Goal: Task Accomplishment & Management: Use online tool/utility

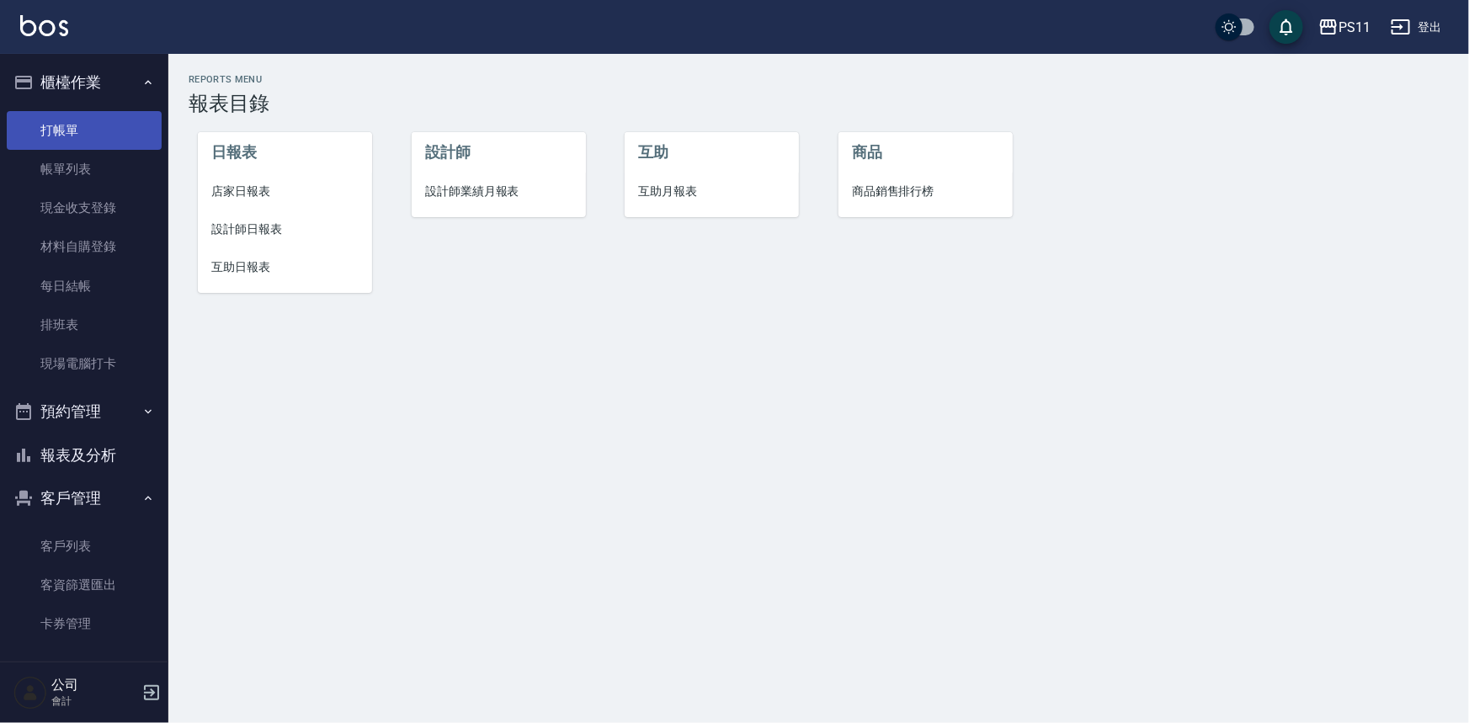
click at [72, 126] on link "打帳單" at bounding box center [84, 130] width 155 height 39
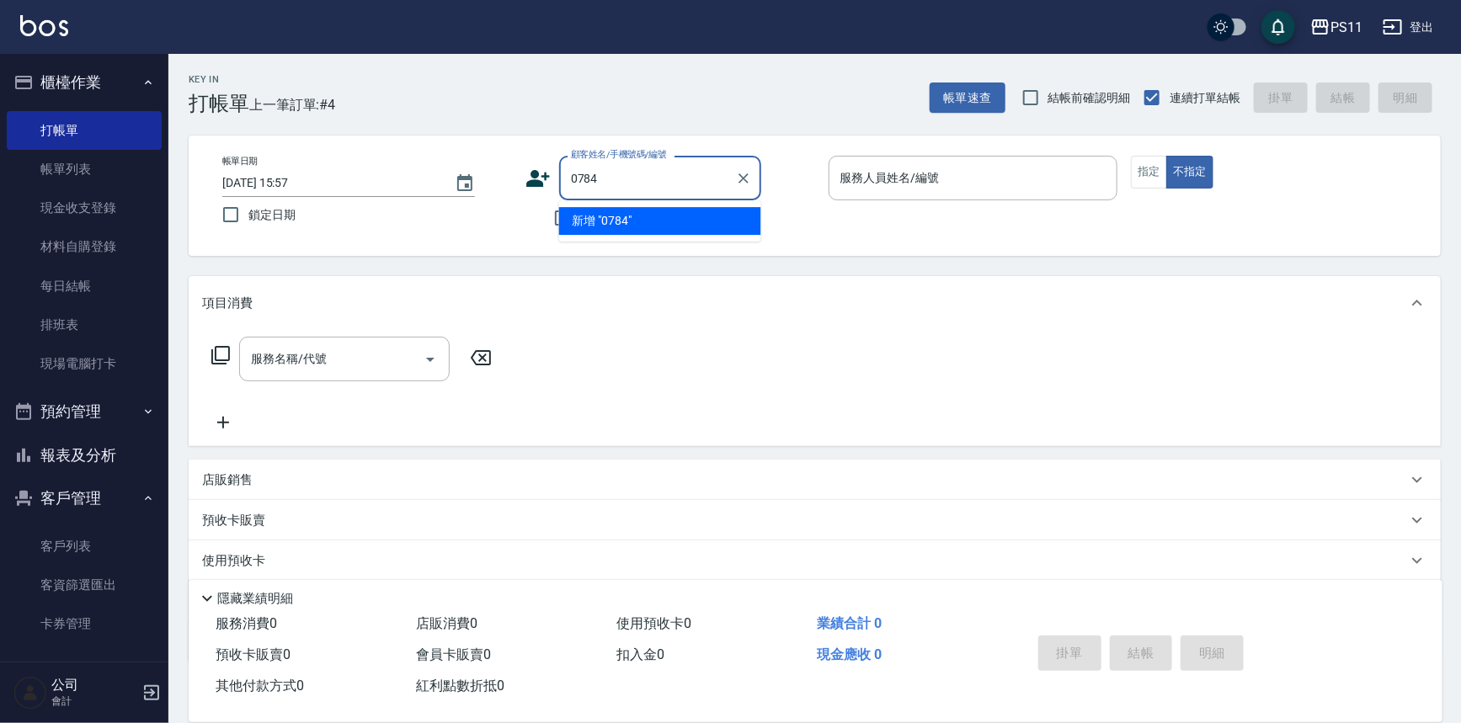
type input "0784"
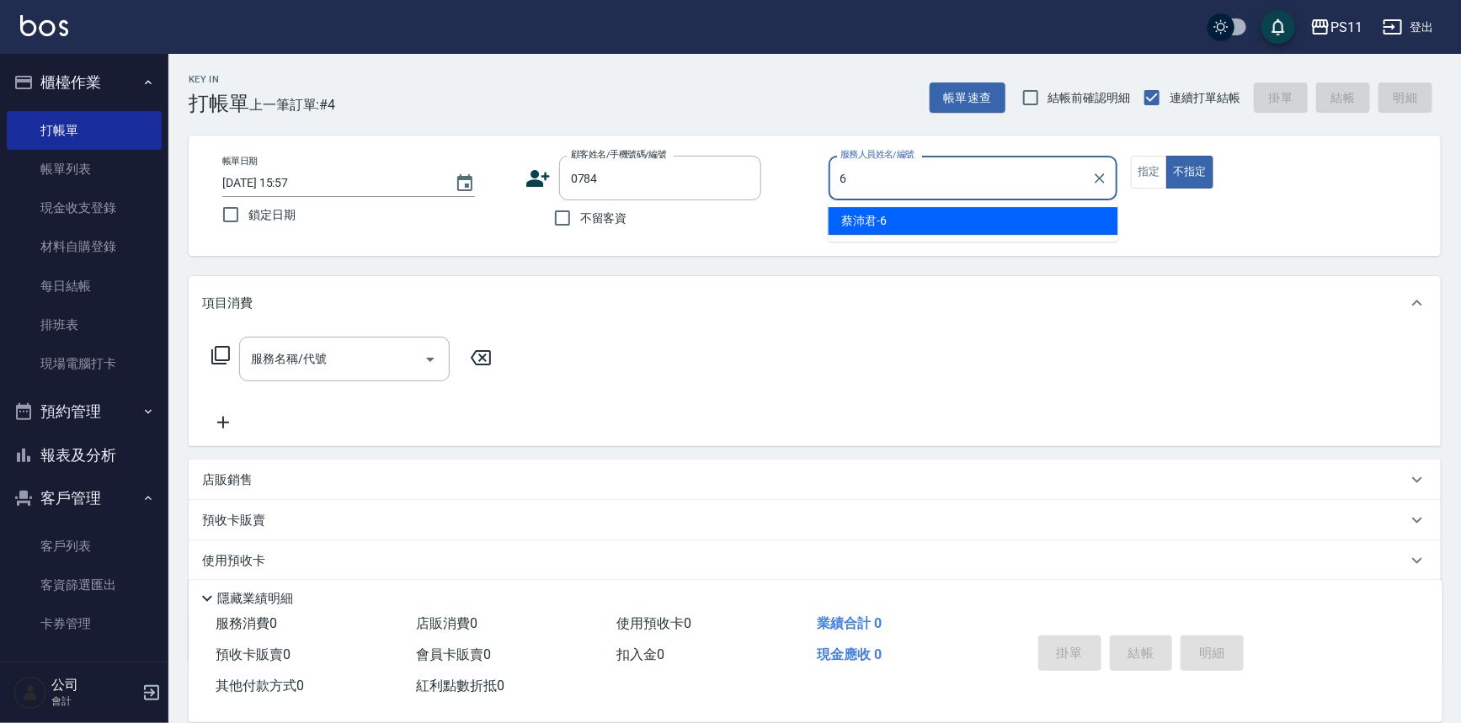
type input "[PERSON_NAME]6"
type button "false"
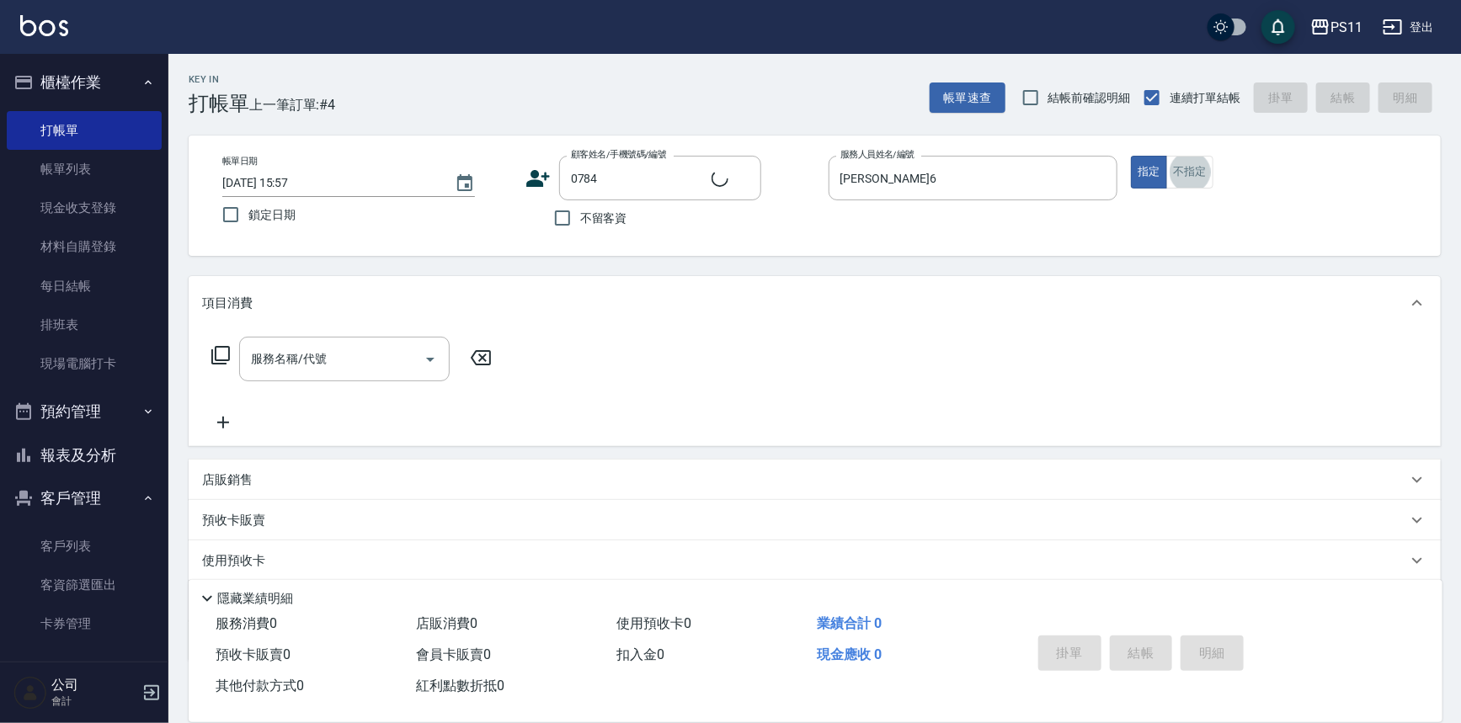
type input "[PERSON_NAME]/0917731776/0784"
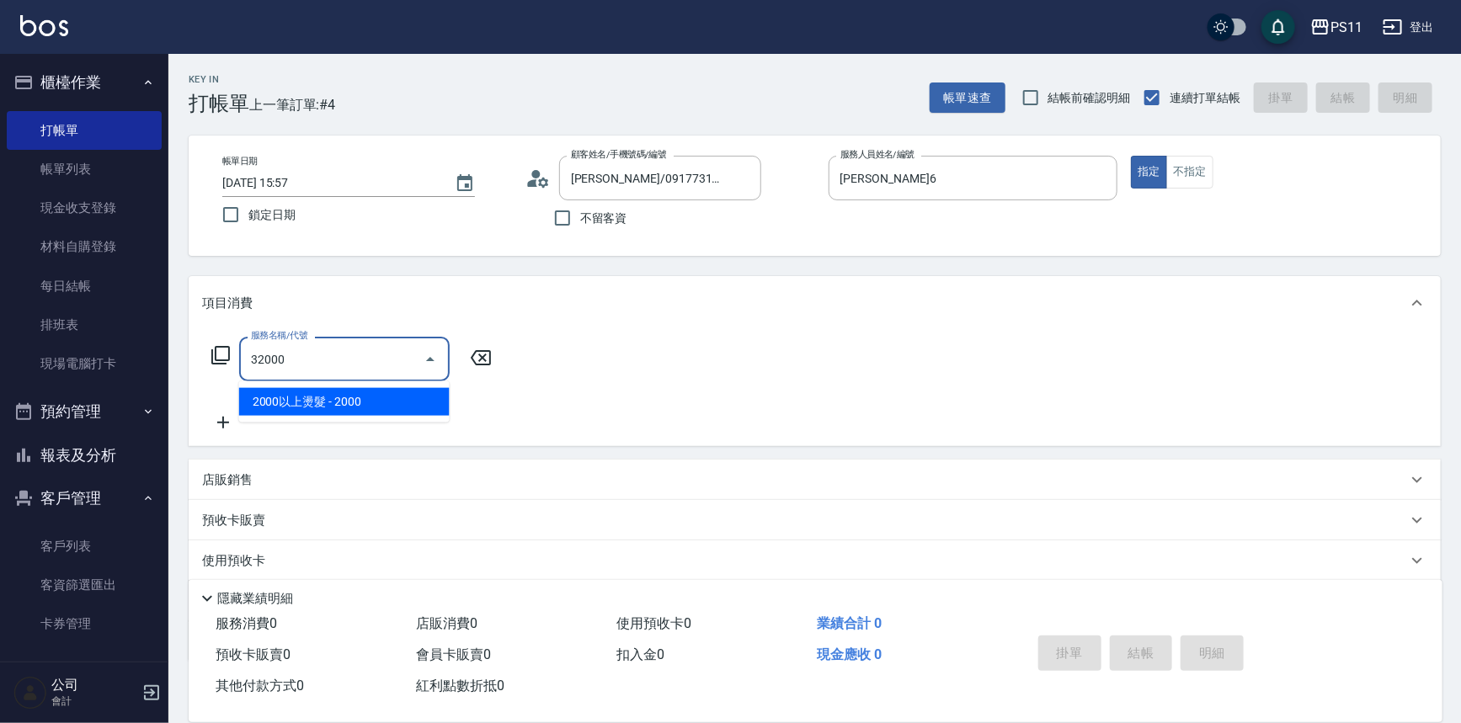
type input "2000以上燙髮(32000)"
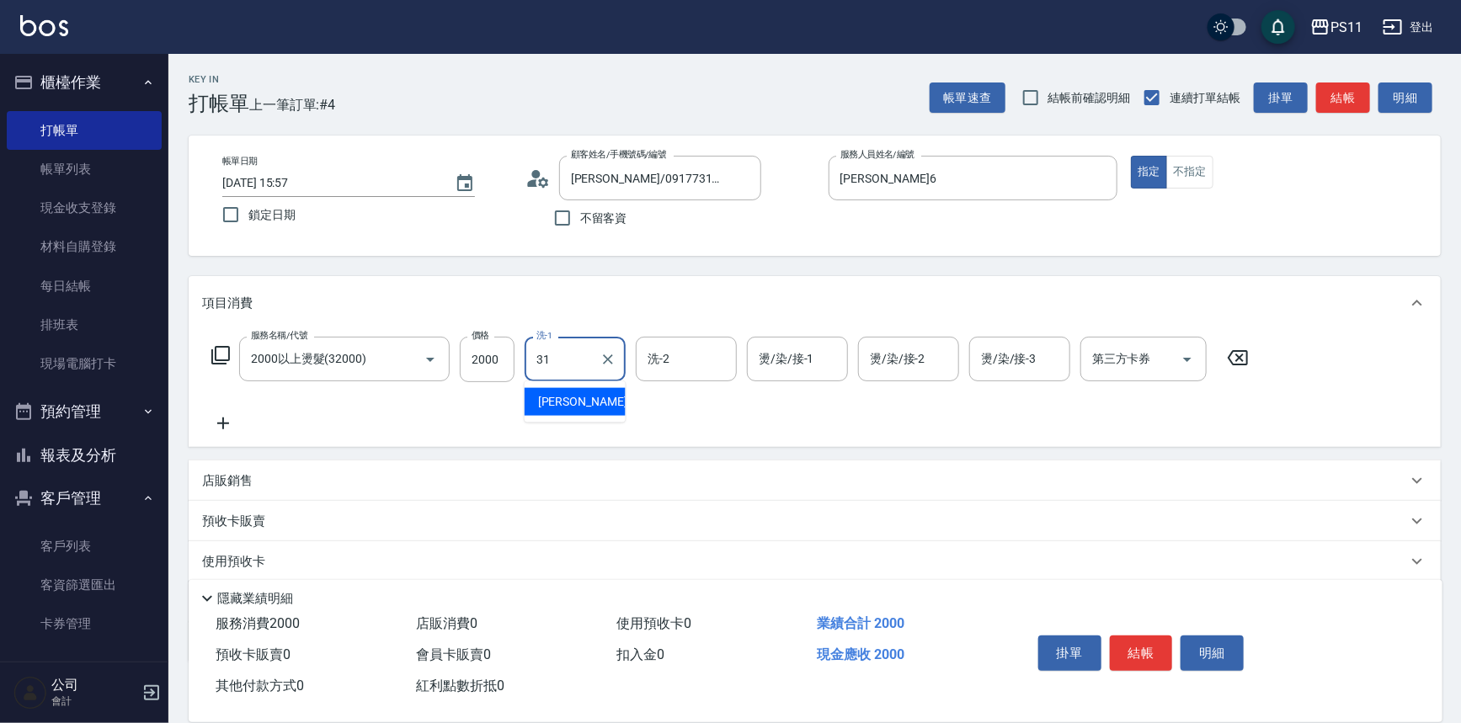
type input "[PERSON_NAME]-31"
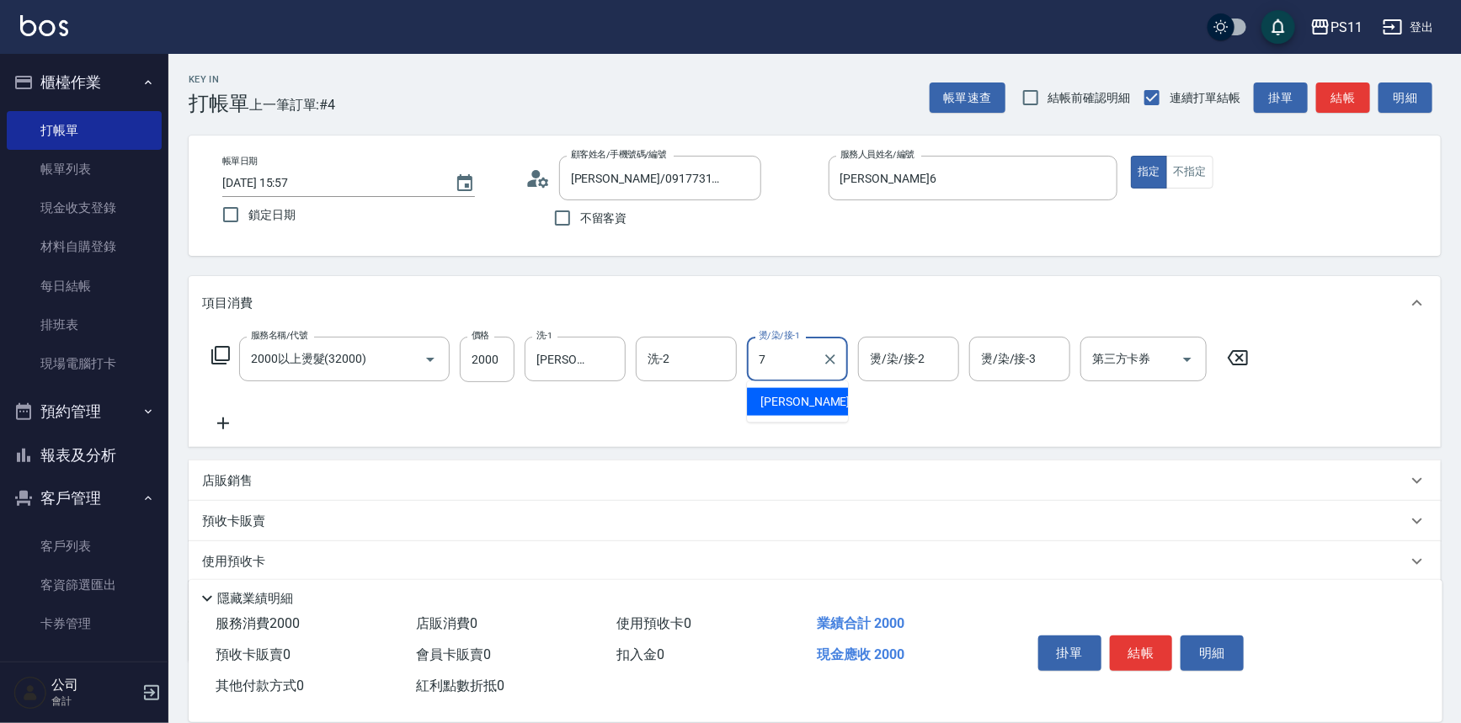
type input "[PERSON_NAME]-7"
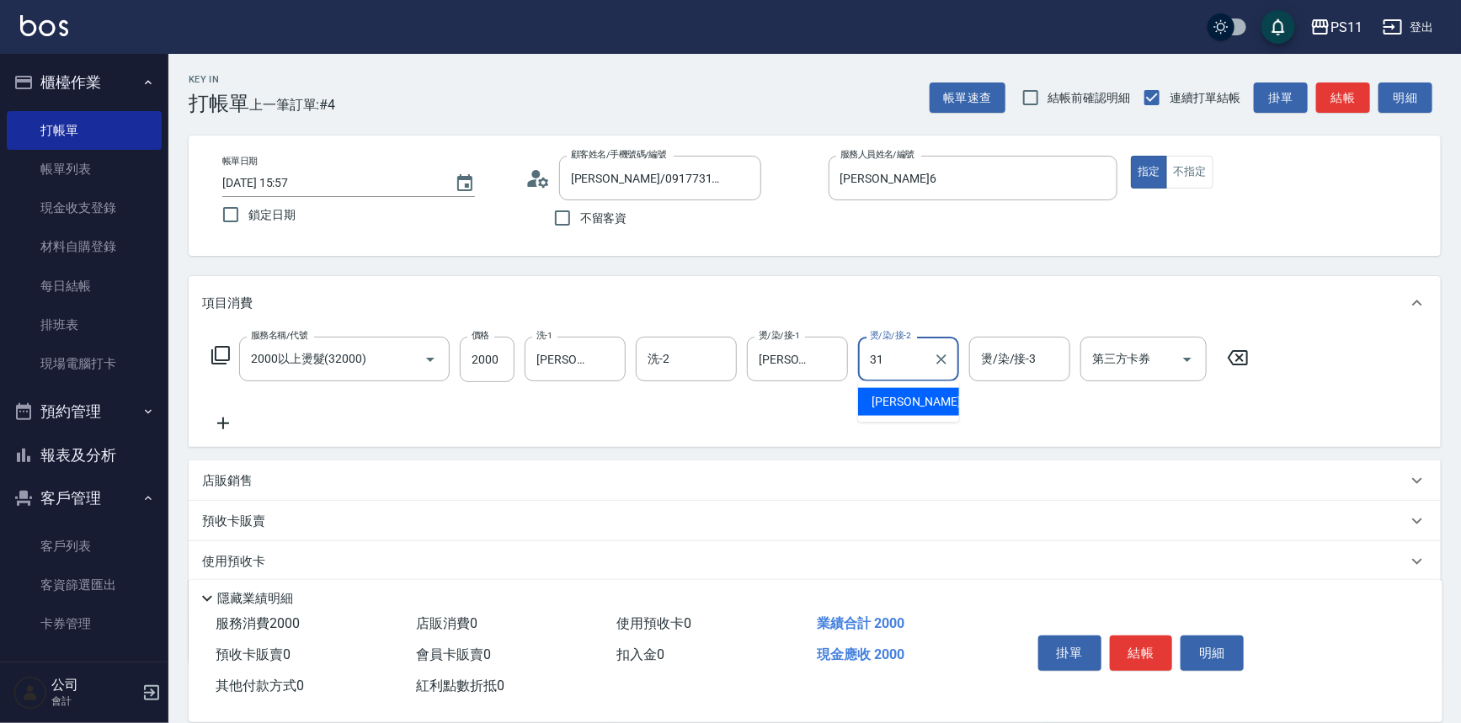
type input "[PERSON_NAME]-31"
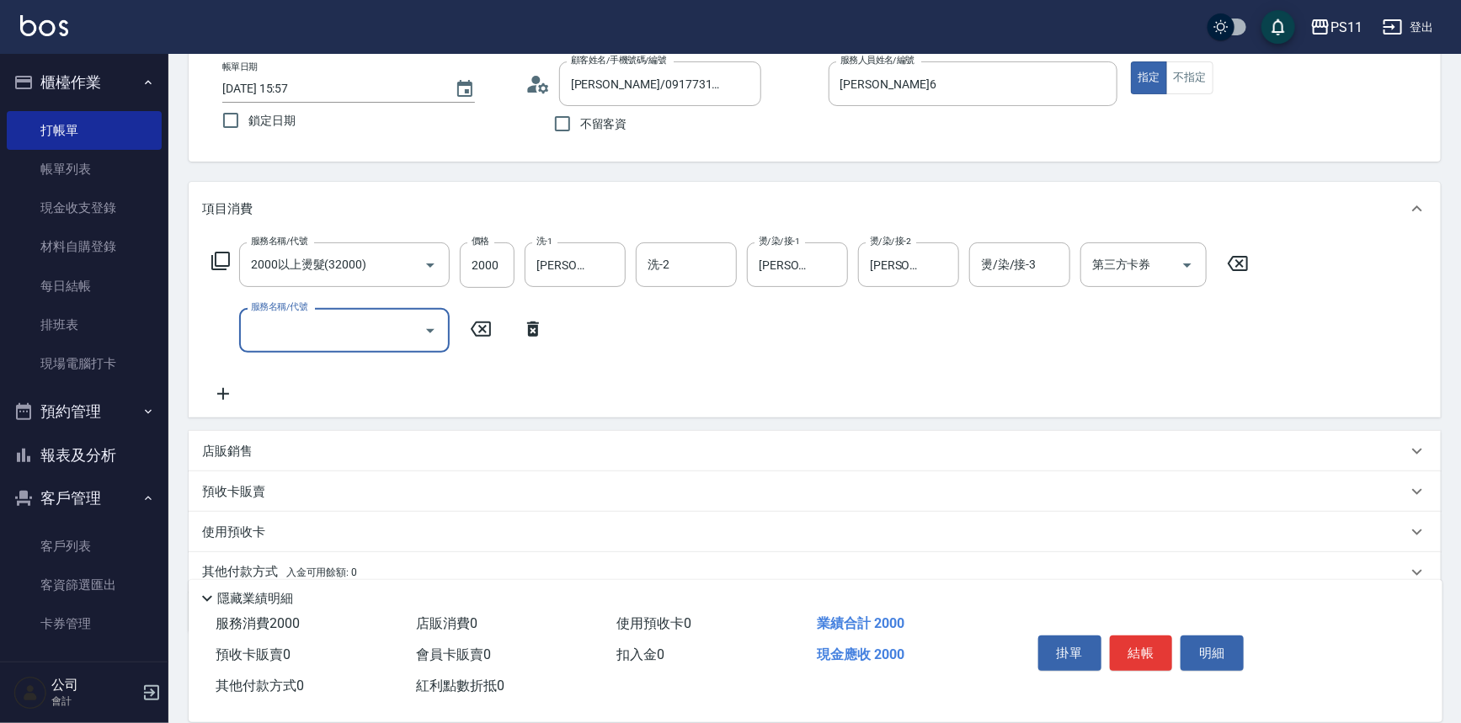
scroll to position [162, 0]
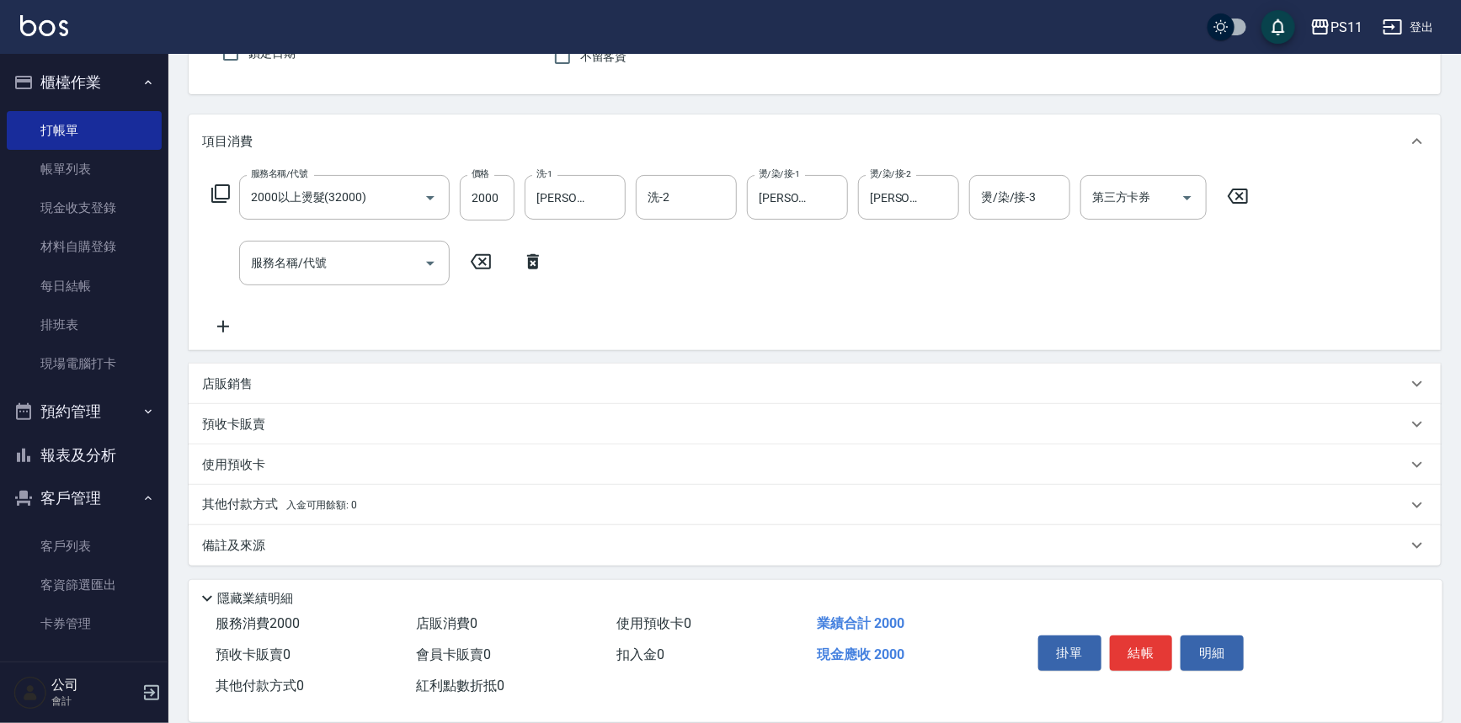
click at [245, 506] on p "其他付款方式 入金可用餘額: 0" at bounding box center [279, 505] width 155 height 19
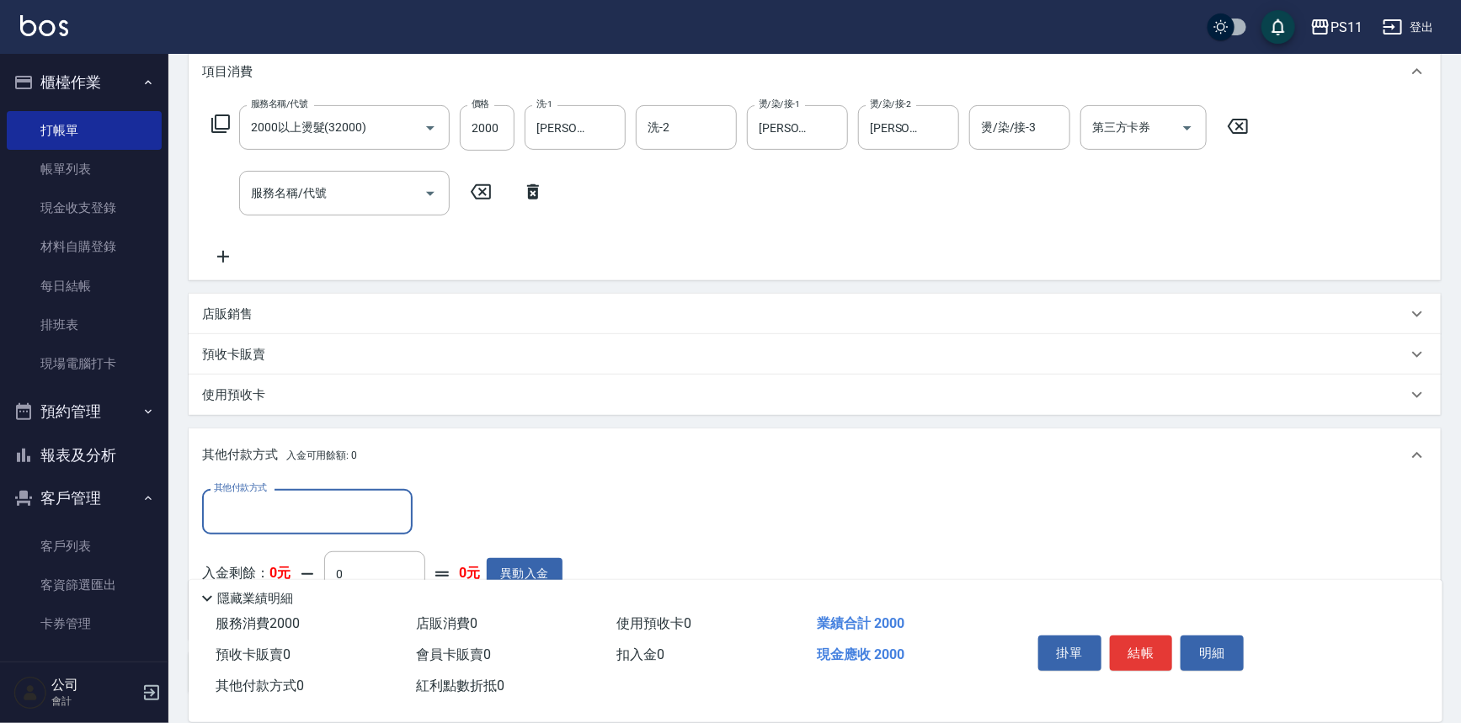
scroll to position [0, 0]
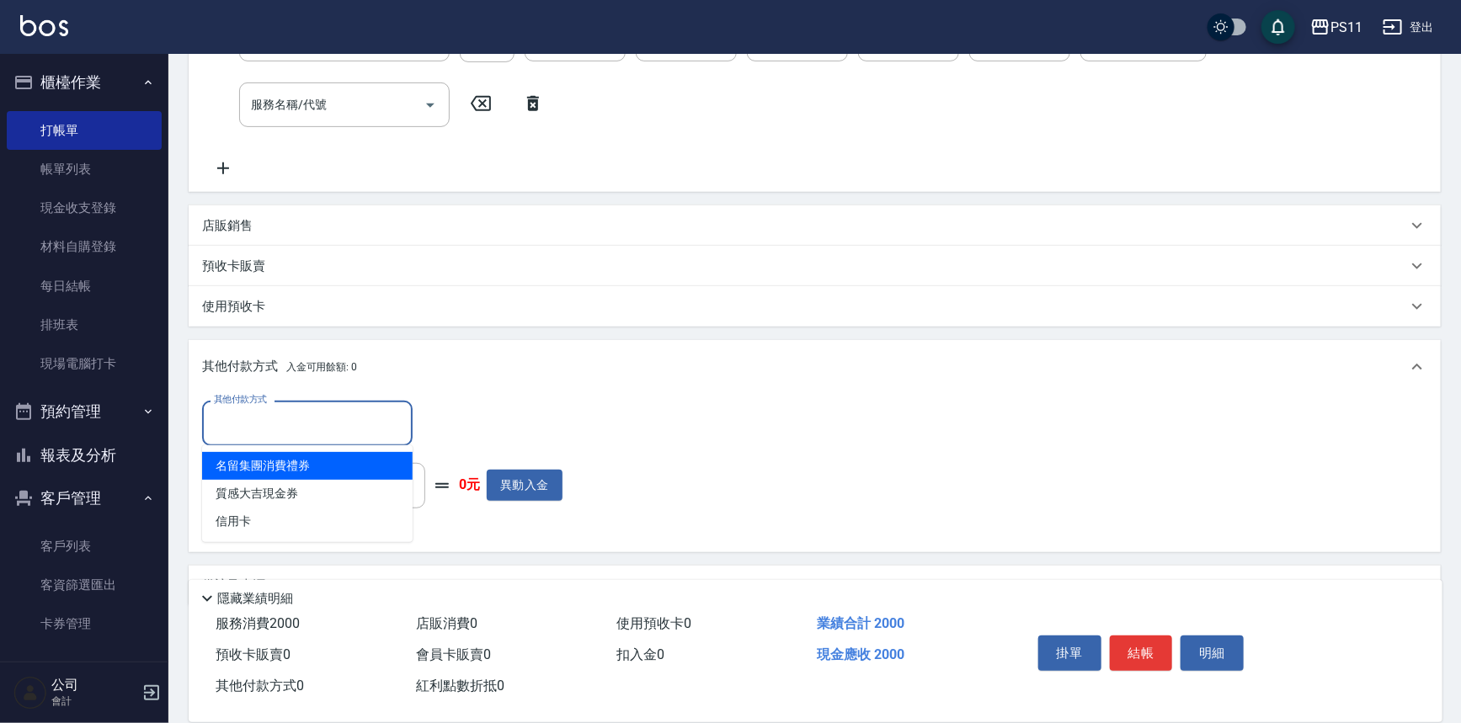
click at [326, 424] on input "其他付款方式" at bounding box center [307, 422] width 195 height 29
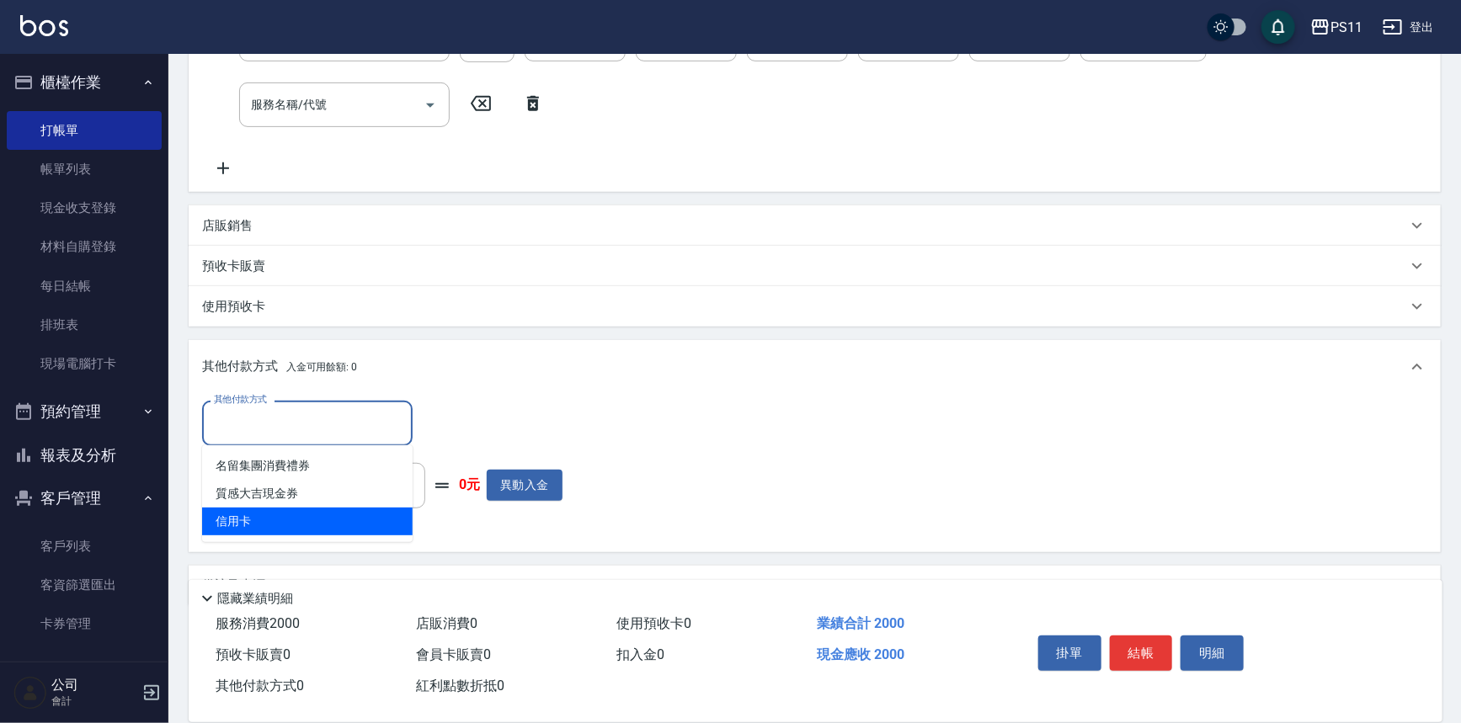
click at [351, 524] on span "信用卡" at bounding box center [307, 522] width 210 height 28
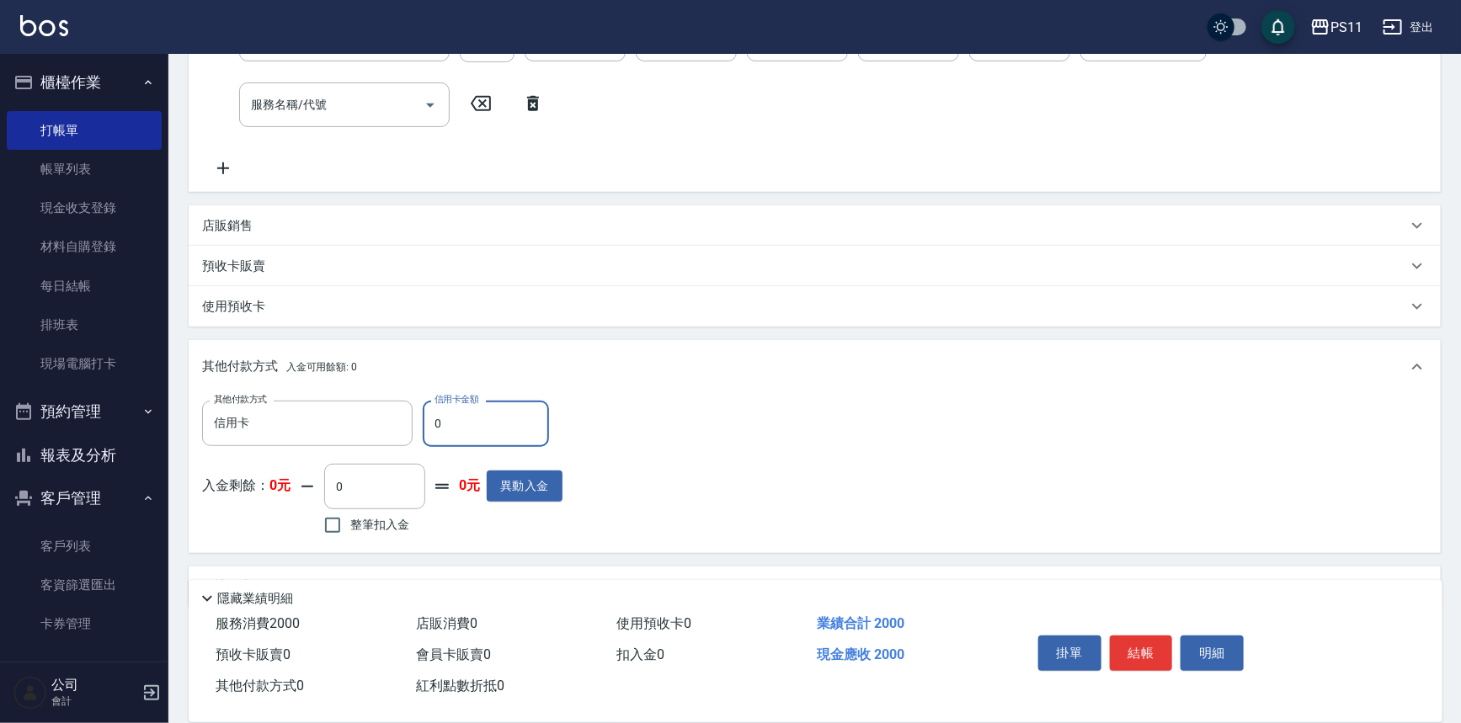
type input "信用卡"
drag, startPoint x: 443, startPoint y: 427, endPoint x: 423, endPoint y: 426, distance: 19.4
click at [423, 426] on input "0" at bounding box center [486, 423] width 126 height 45
type input "2000"
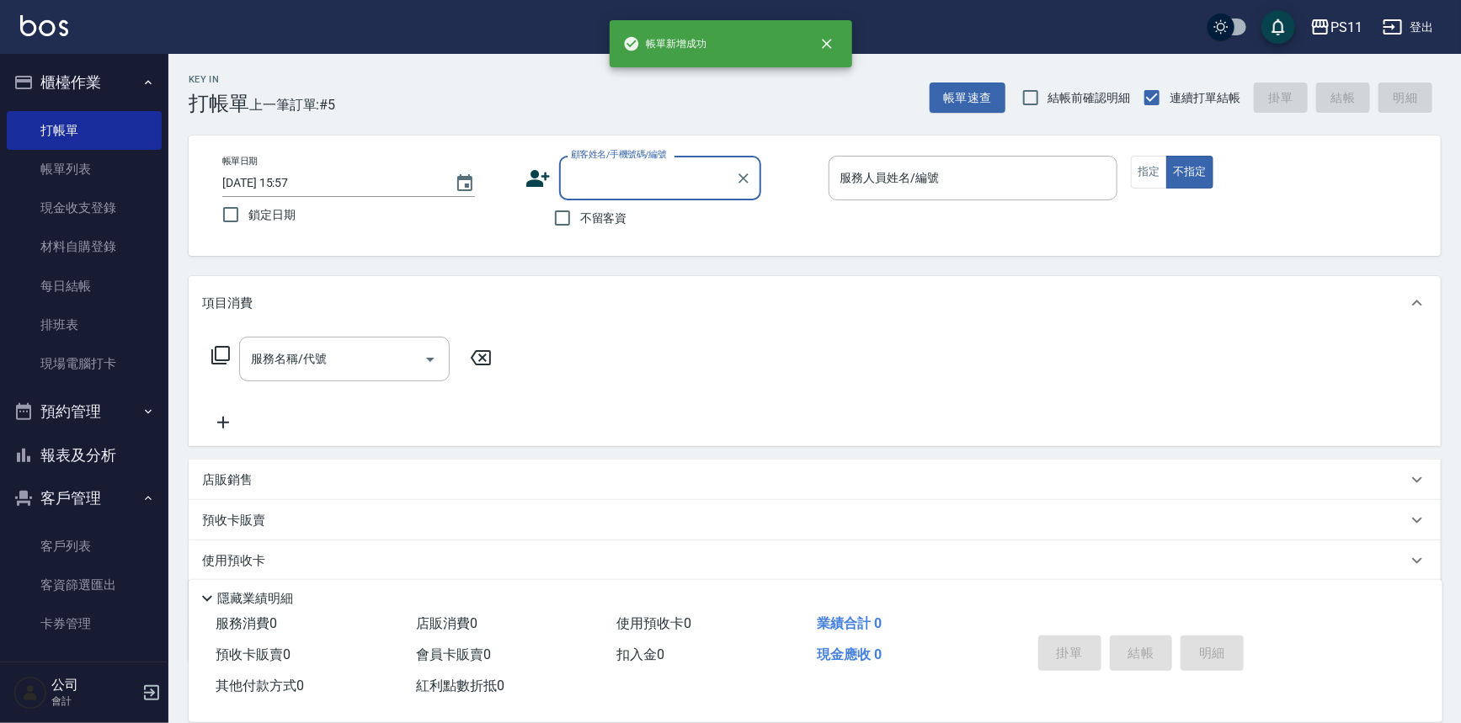
click at [67, 455] on button "報表及分析" at bounding box center [84, 456] width 155 height 44
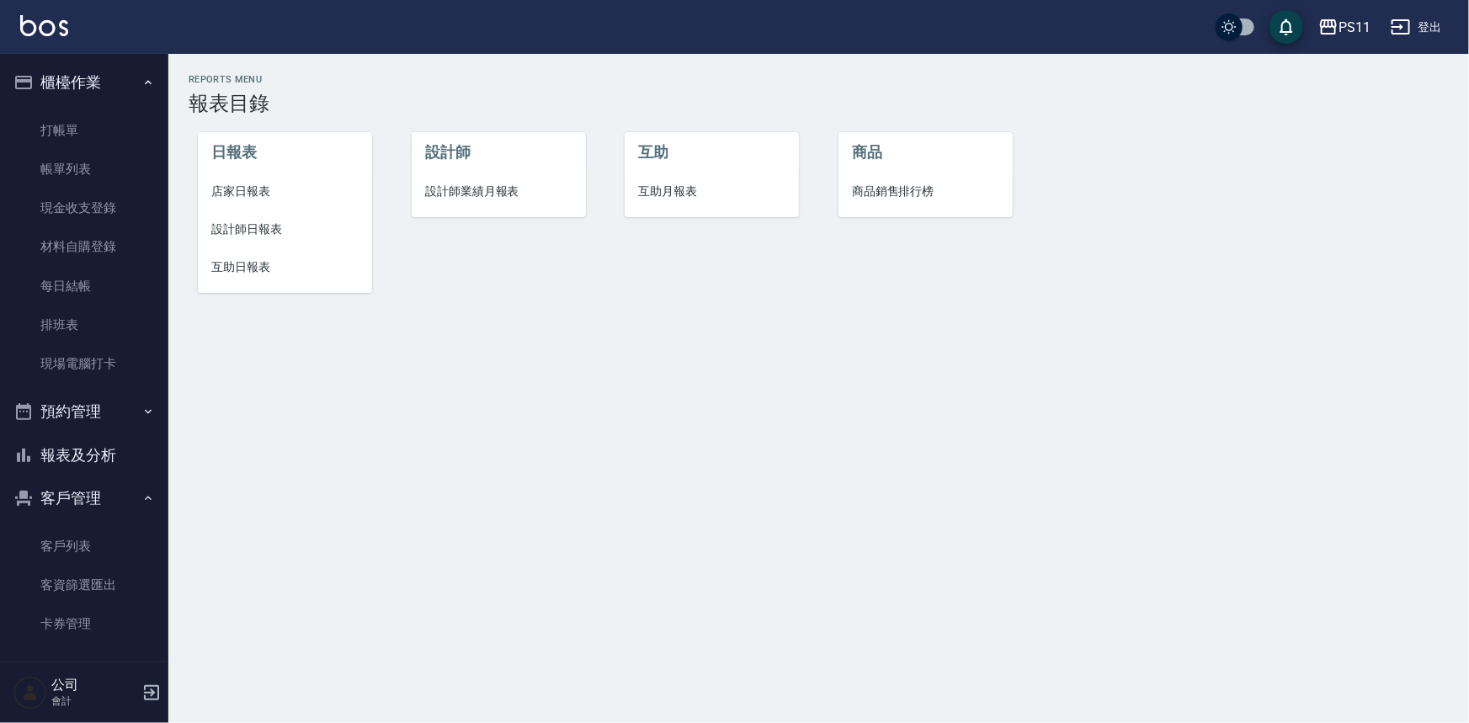
click at [264, 224] on span "設計師日報表" at bounding box center [284, 230] width 147 height 18
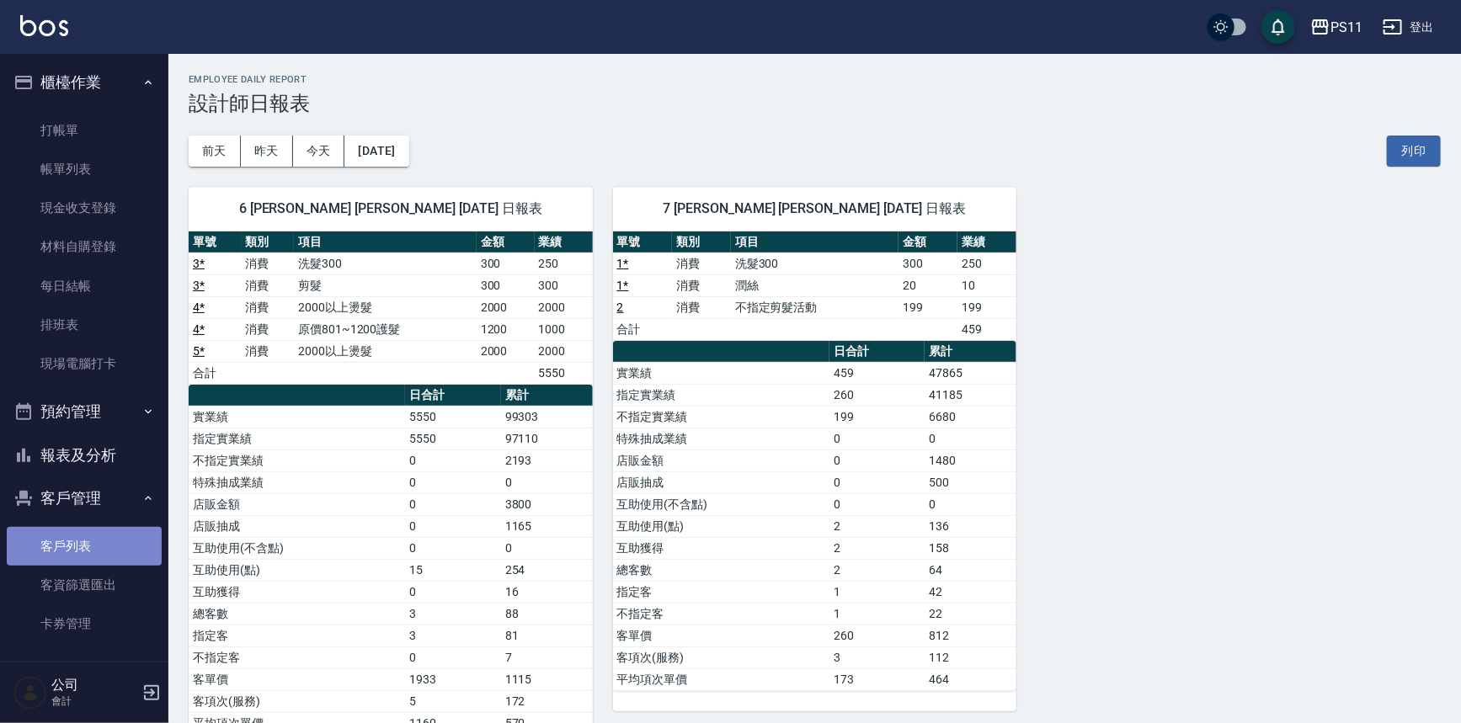
click at [85, 542] on link "客戶列表" at bounding box center [84, 546] width 155 height 39
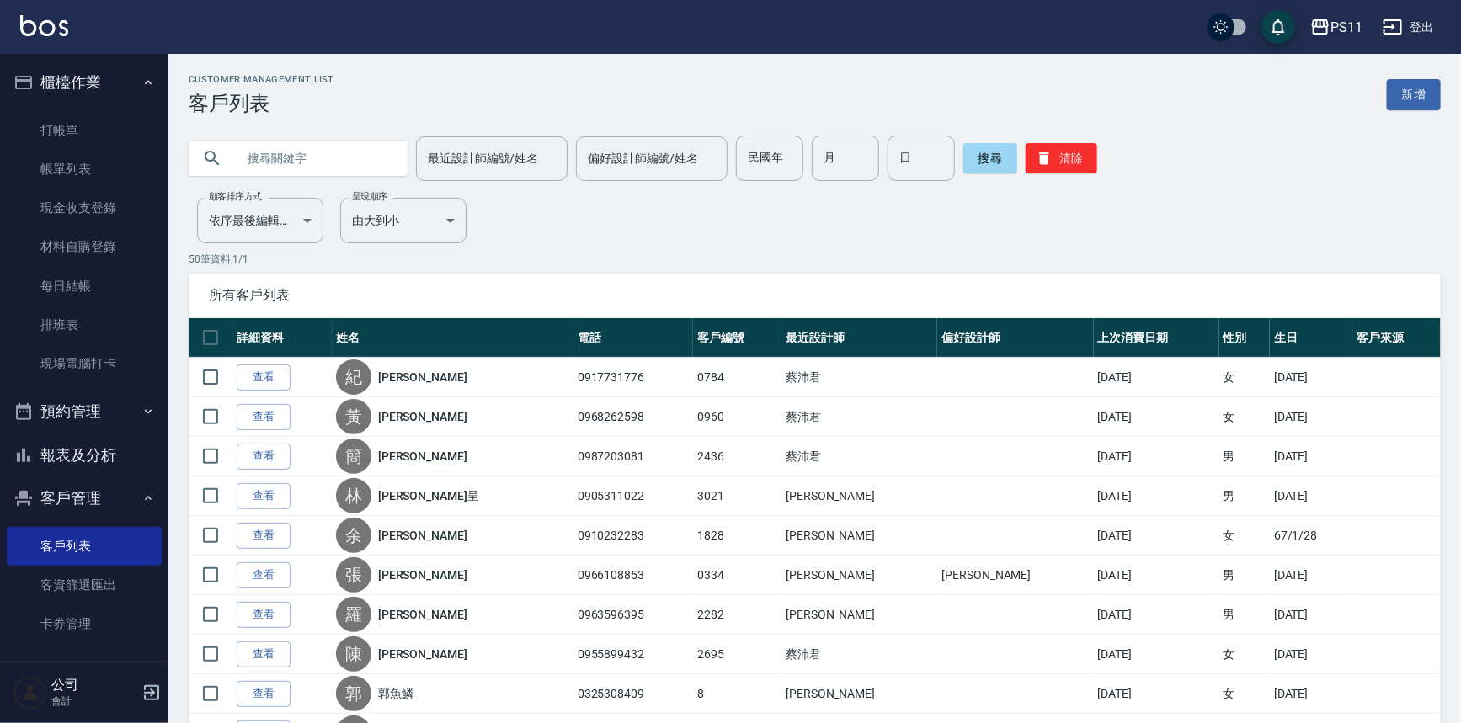
click at [274, 150] on input "text" at bounding box center [315, 158] width 158 height 45
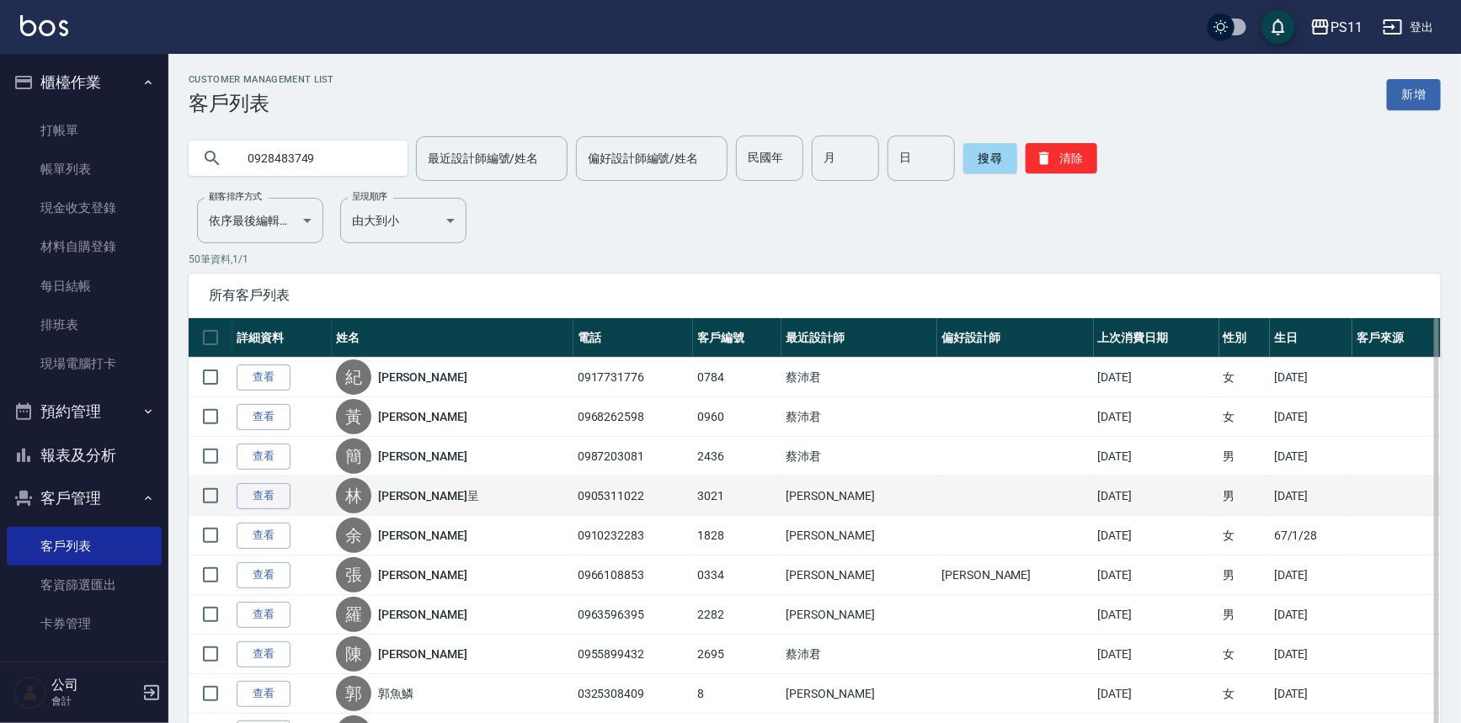
type input "0928483749"
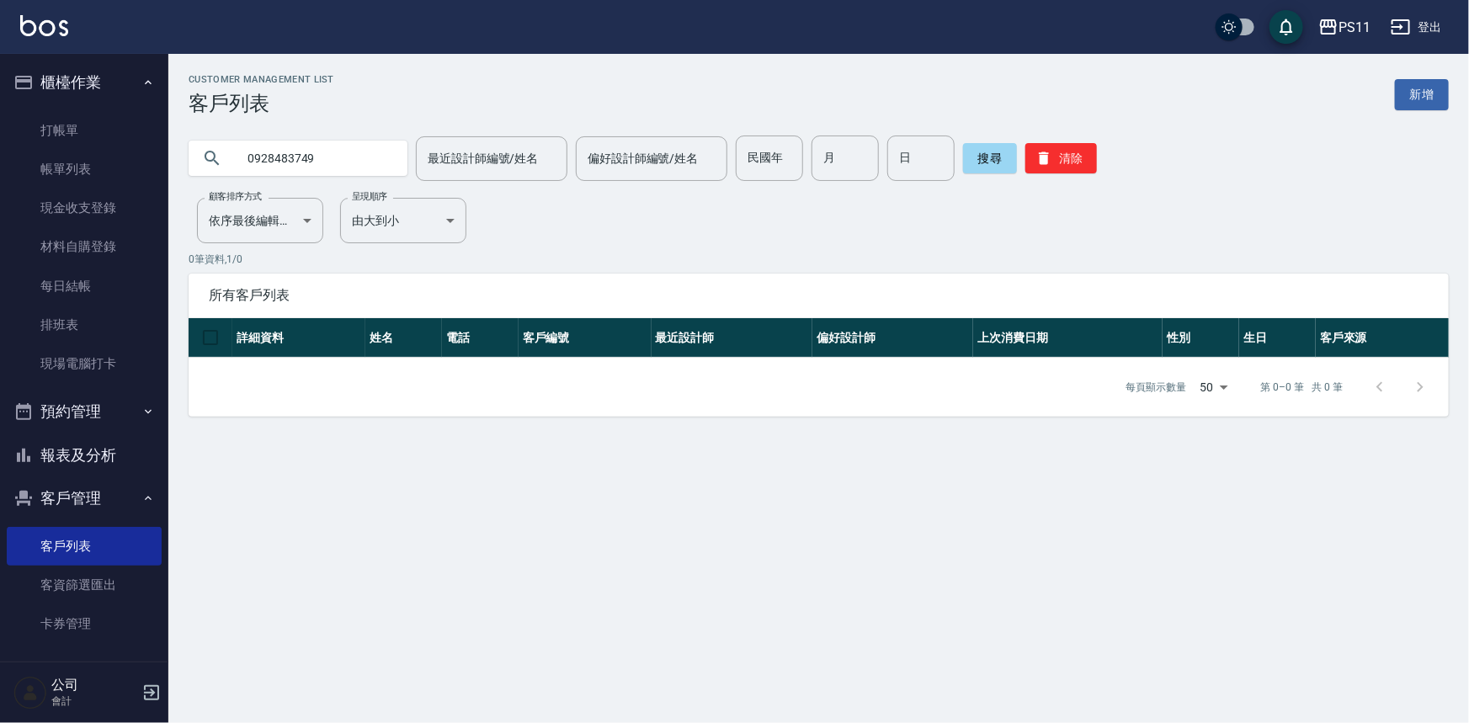
drag, startPoint x: 343, startPoint y: 141, endPoint x: 219, endPoint y: 158, distance: 125.7
click at [222, 158] on div "0928483749" at bounding box center [298, 158] width 219 height 35
click at [219, 158] on icon at bounding box center [212, 158] width 20 height 20
click at [1069, 164] on button "清除" at bounding box center [1061, 158] width 72 height 30
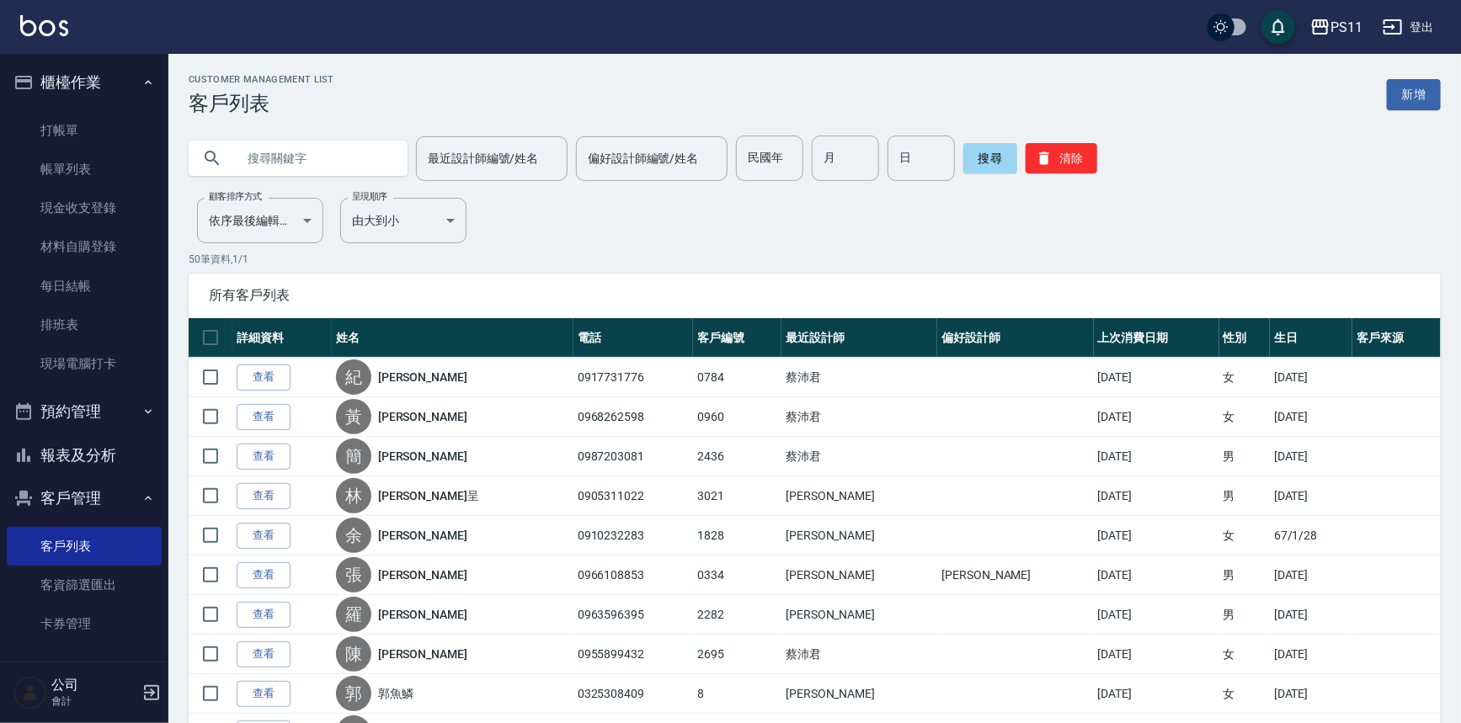
click at [347, 160] on input "text" at bounding box center [315, 158] width 158 height 45
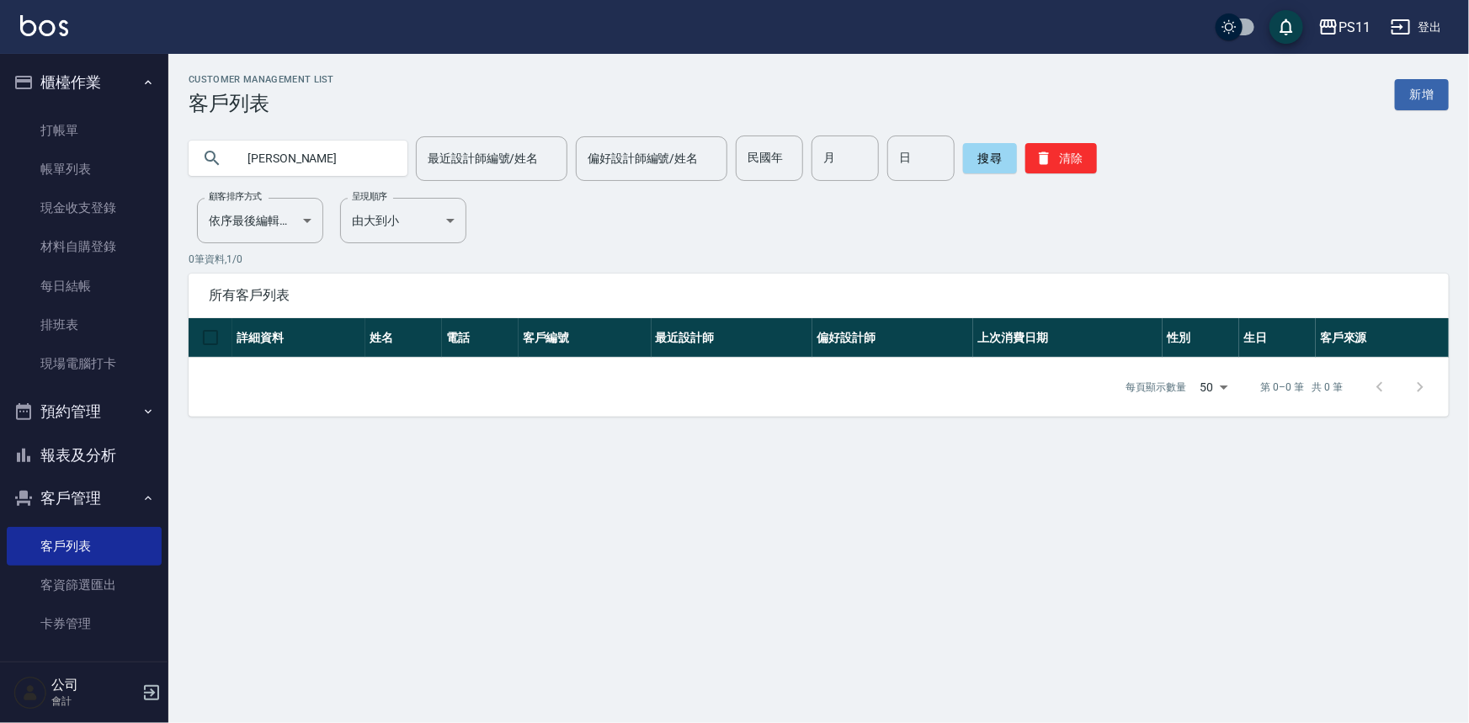
type input "蘇"
type input "0938960779"
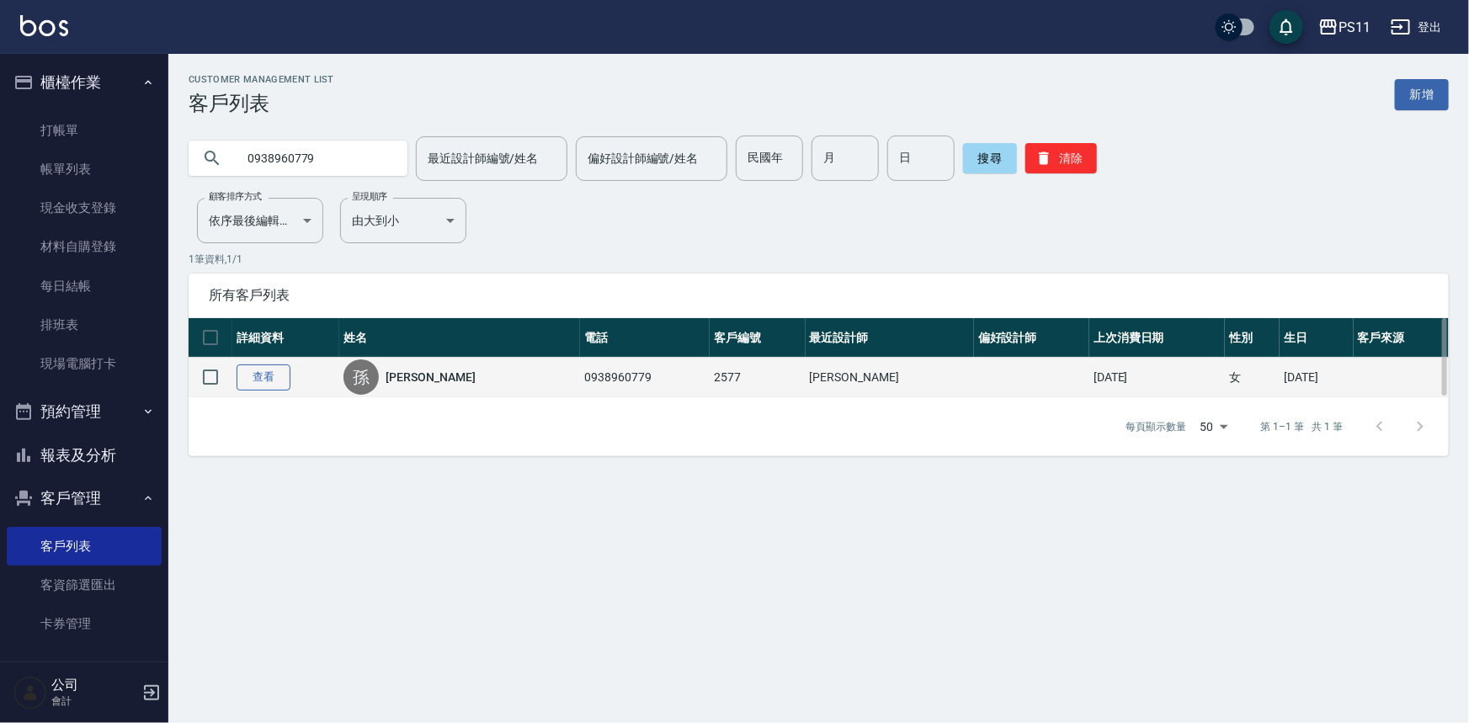
click at [261, 374] on link "查看" at bounding box center [264, 378] width 54 height 26
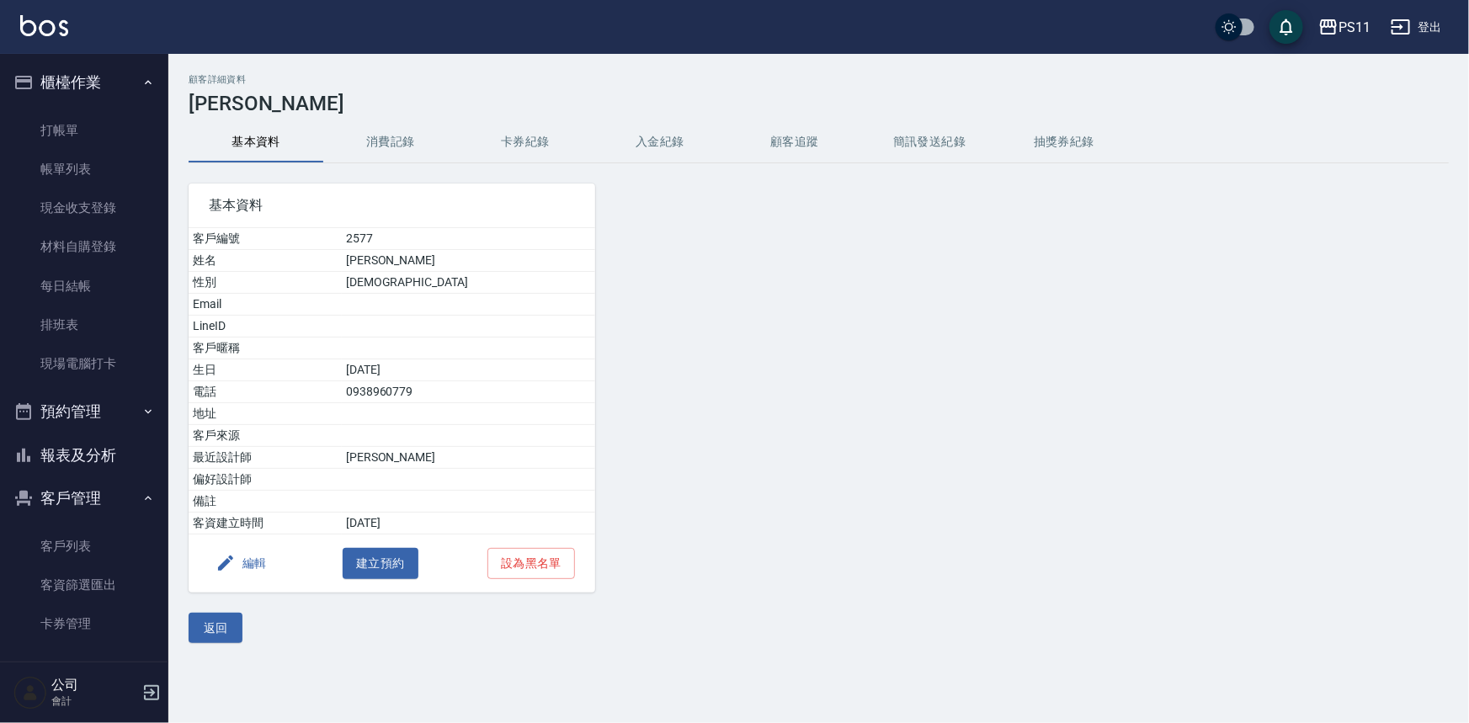
click at [394, 158] on button "消費記錄" at bounding box center [390, 142] width 135 height 40
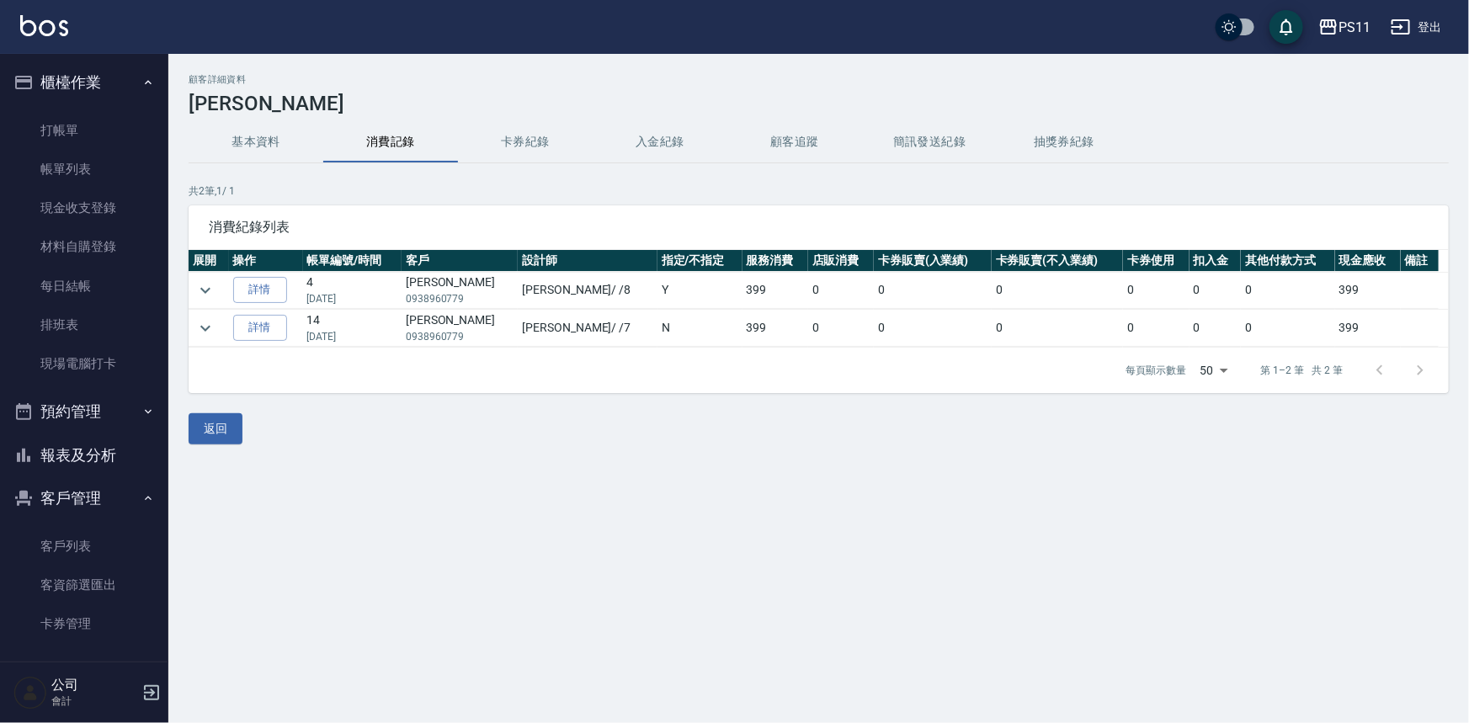
click at [292, 149] on button "基本資料" at bounding box center [256, 142] width 135 height 40
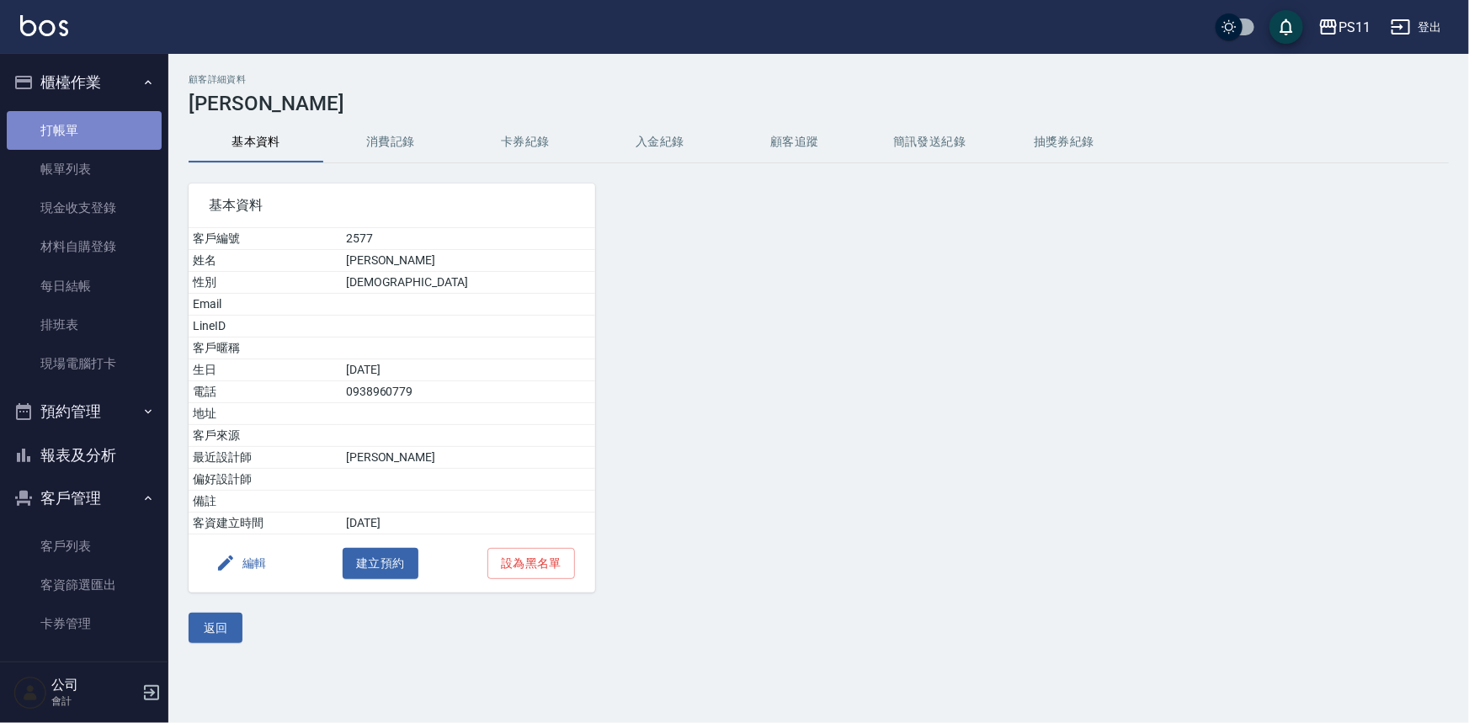
click at [101, 131] on link "打帳單" at bounding box center [84, 130] width 155 height 39
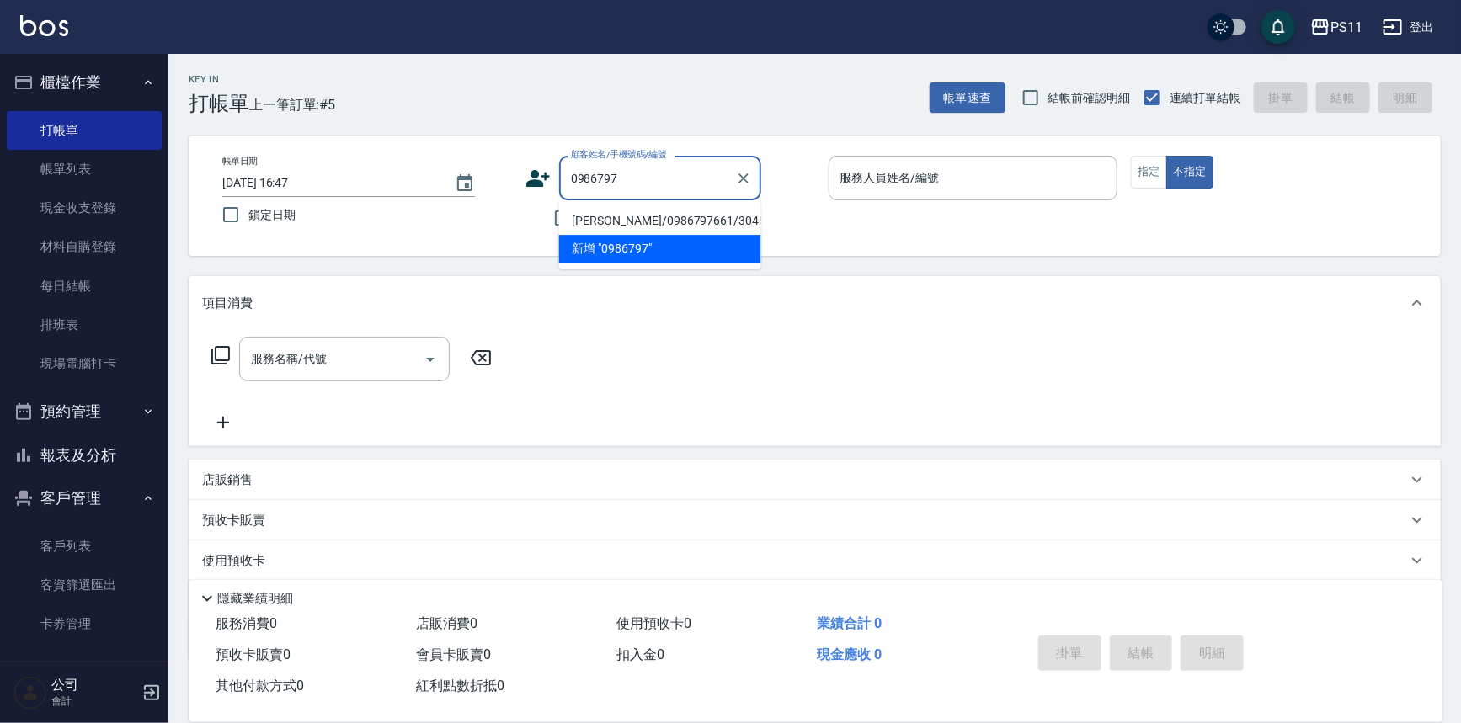
click at [637, 219] on li "[PERSON_NAME]/0986797661/3045" at bounding box center [660, 221] width 202 height 28
type input "[PERSON_NAME]/0986797661/3045"
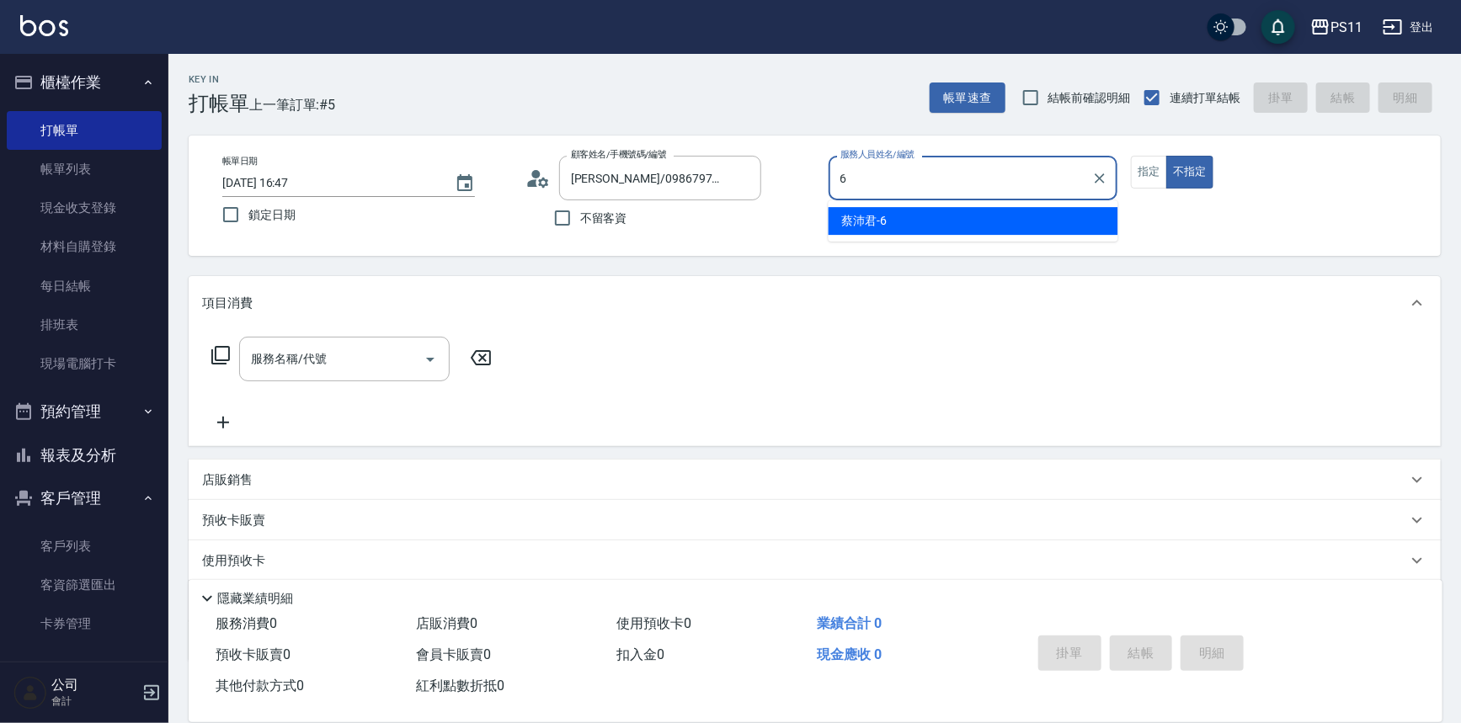
type input "[PERSON_NAME]6"
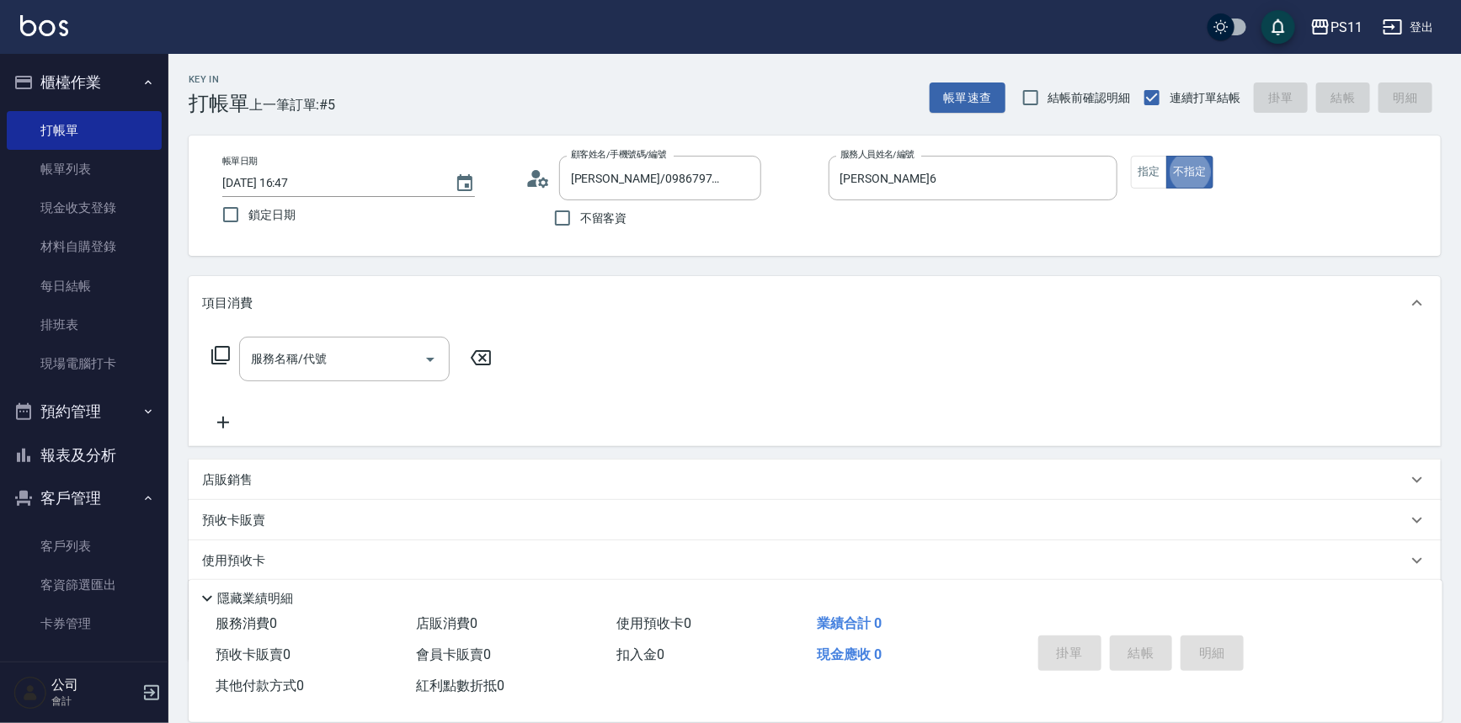
type button "false"
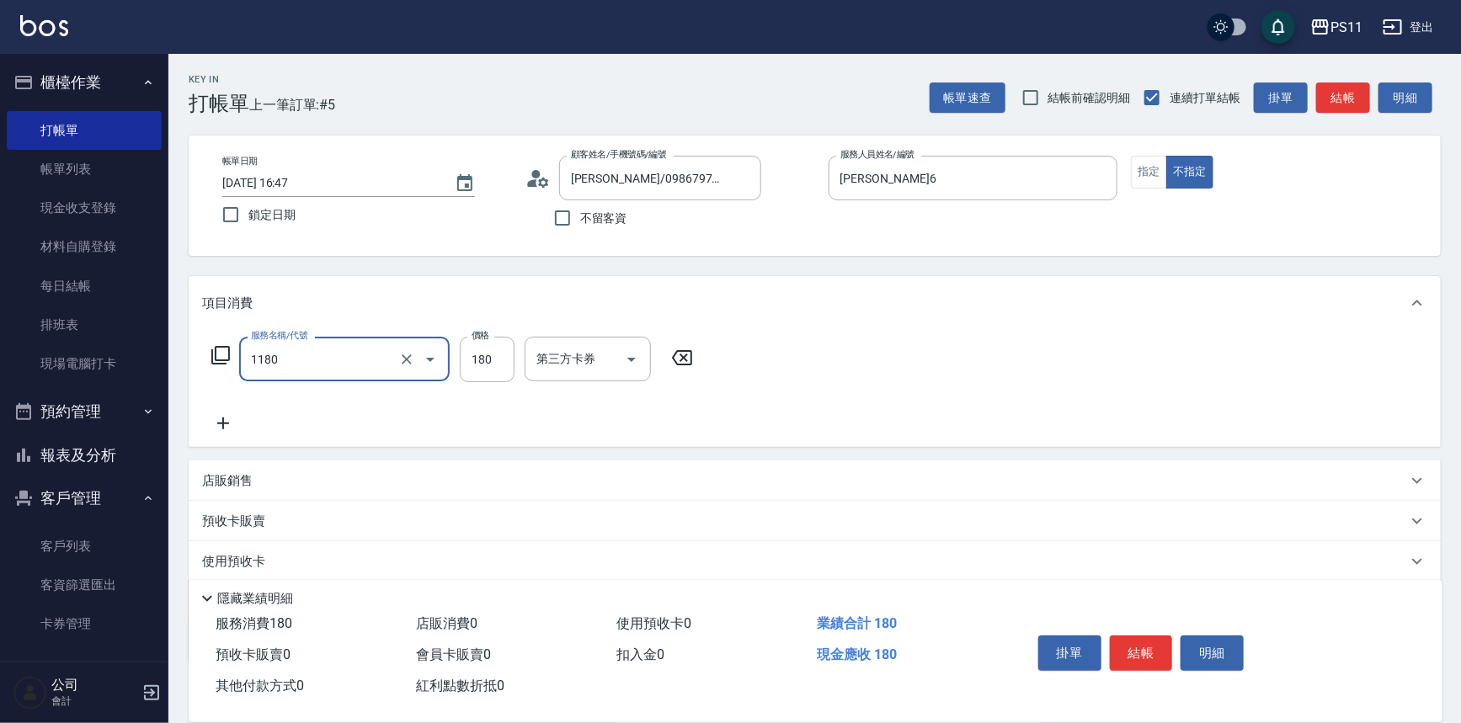
type input "洗髮(洗+剪不指定活動)(1180)"
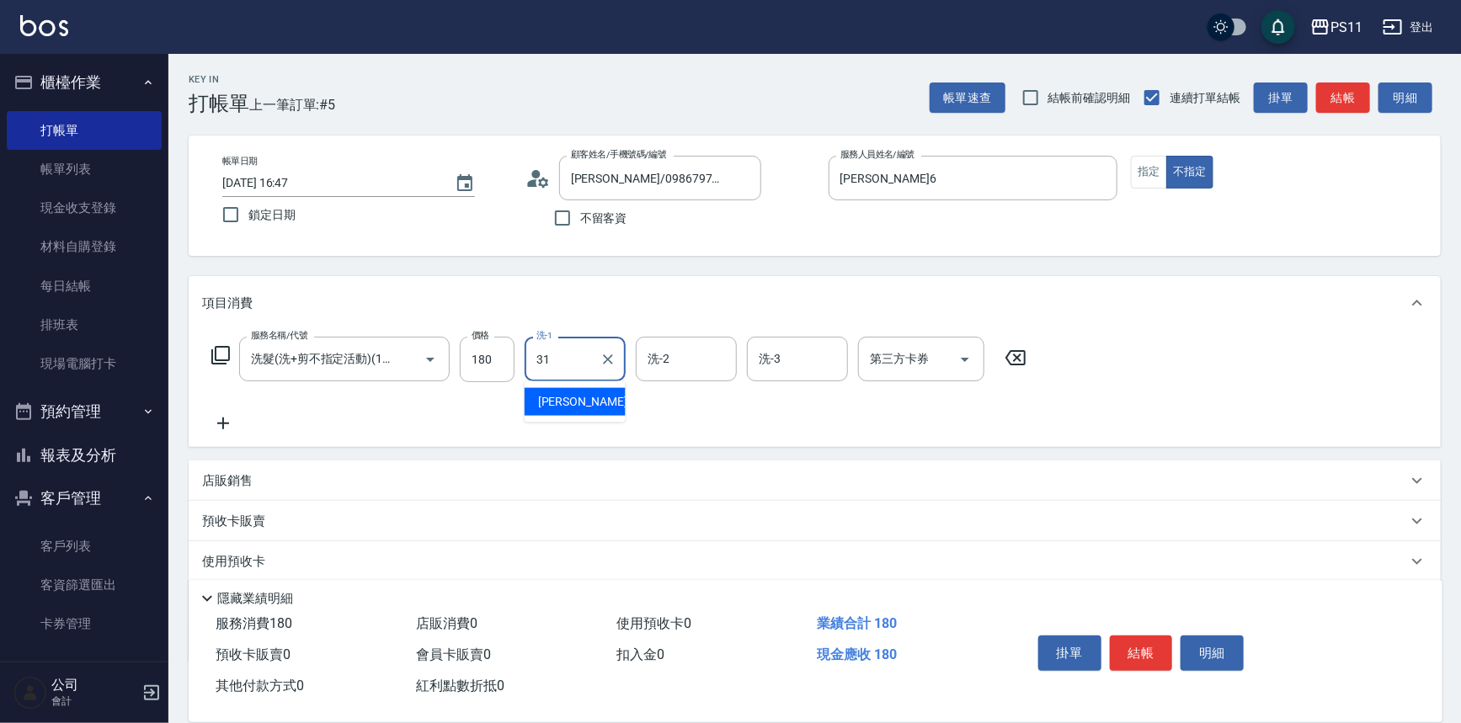
type input "[PERSON_NAME]-31"
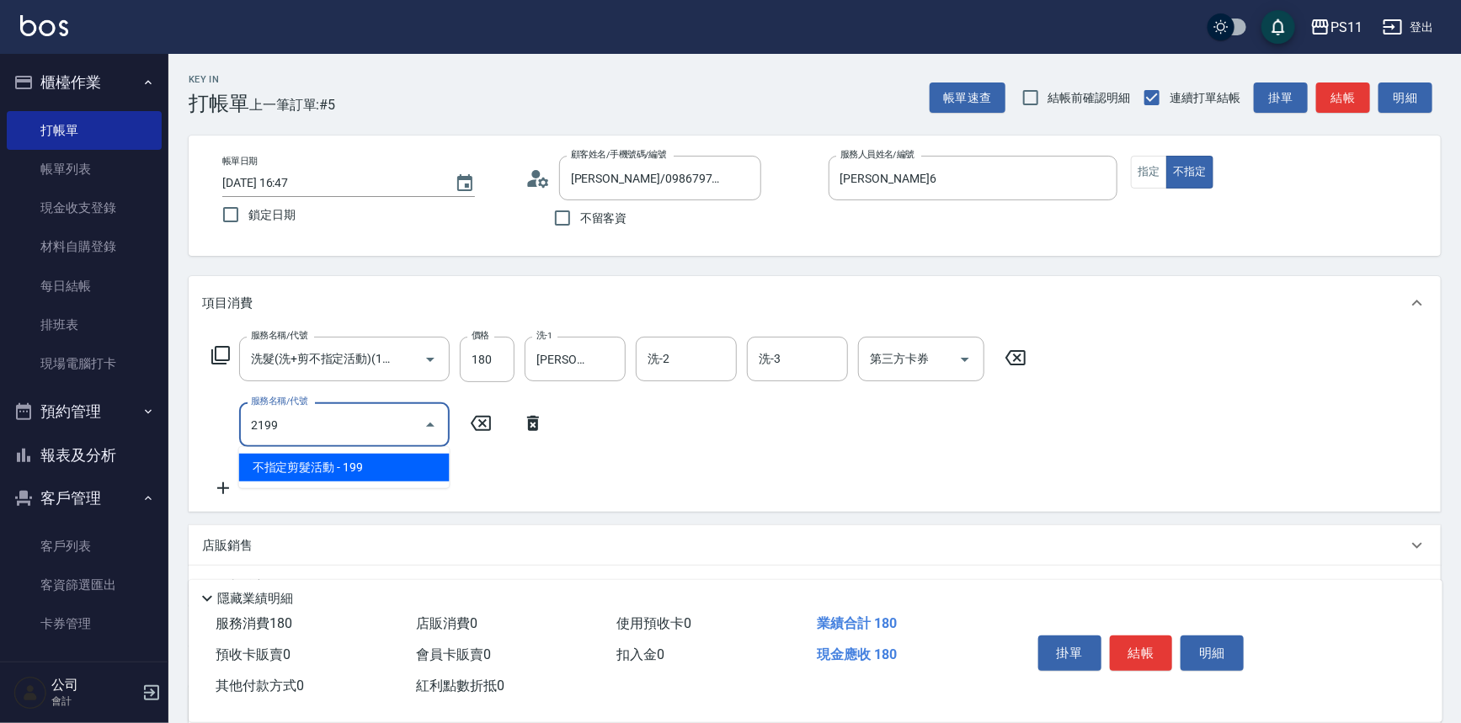
type input "不指定剪髮活動(2199)"
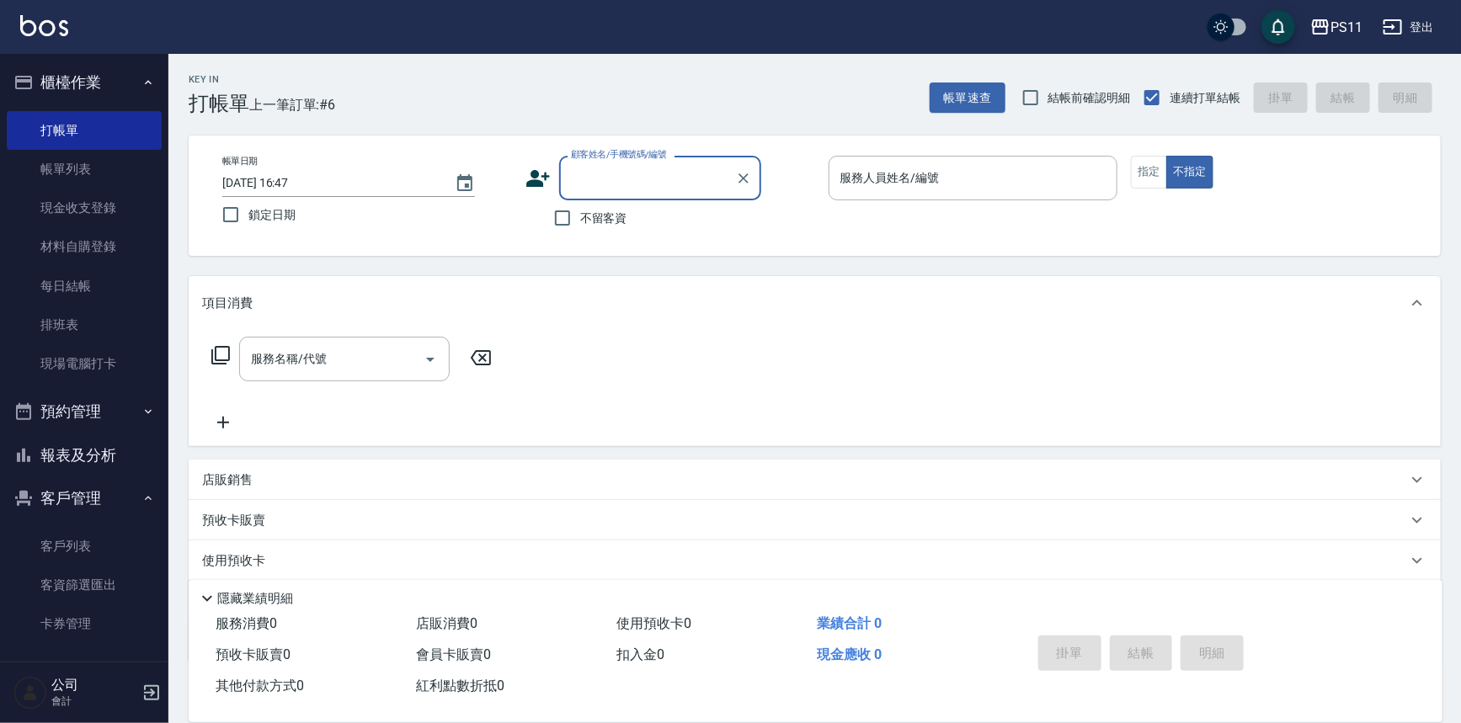
click at [92, 134] on link "打帳單" at bounding box center [84, 130] width 155 height 39
drag, startPoint x: 681, startPoint y: 180, endPoint x: 694, endPoint y: 173, distance: 14.3
click at [681, 177] on input "顧客姓名/手機號碼/編號" at bounding box center [648, 177] width 162 height 29
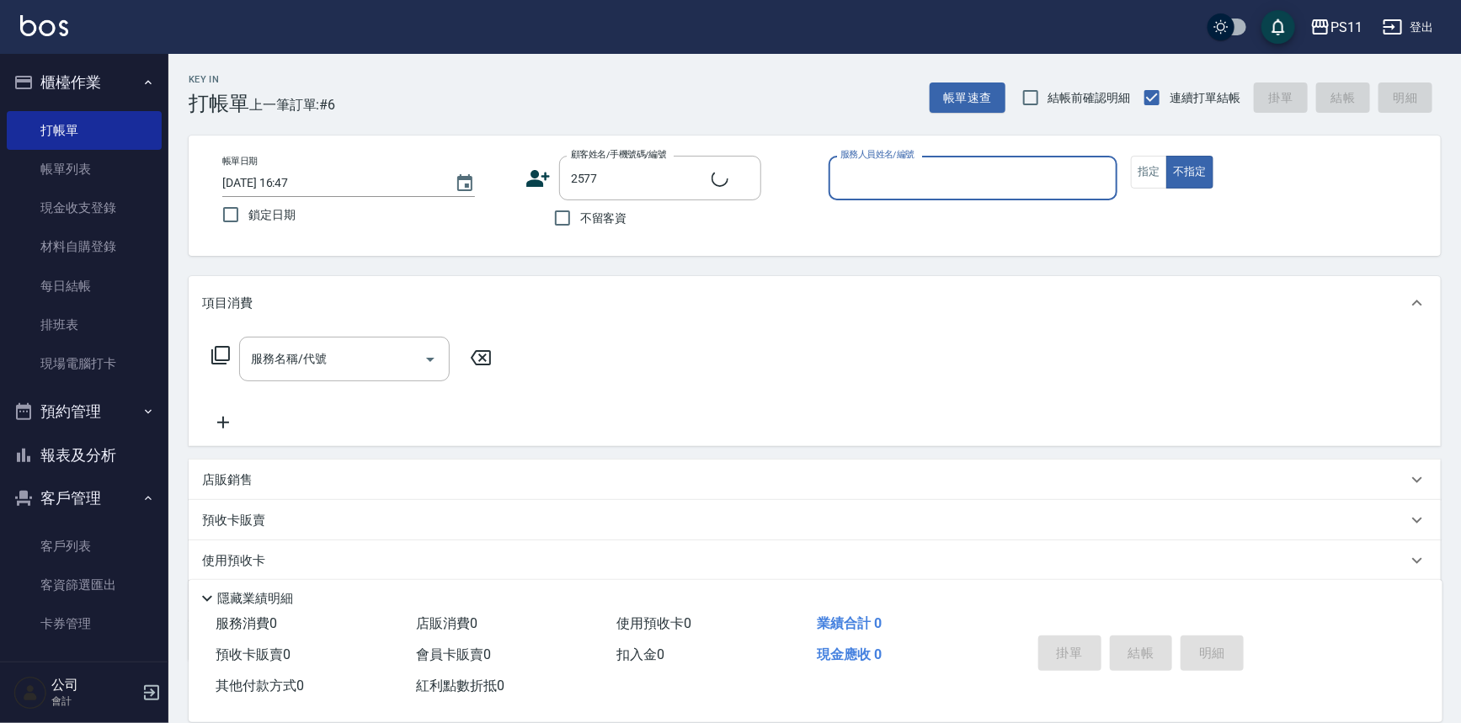
type input "[PERSON_NAME]/0938960779/2577"
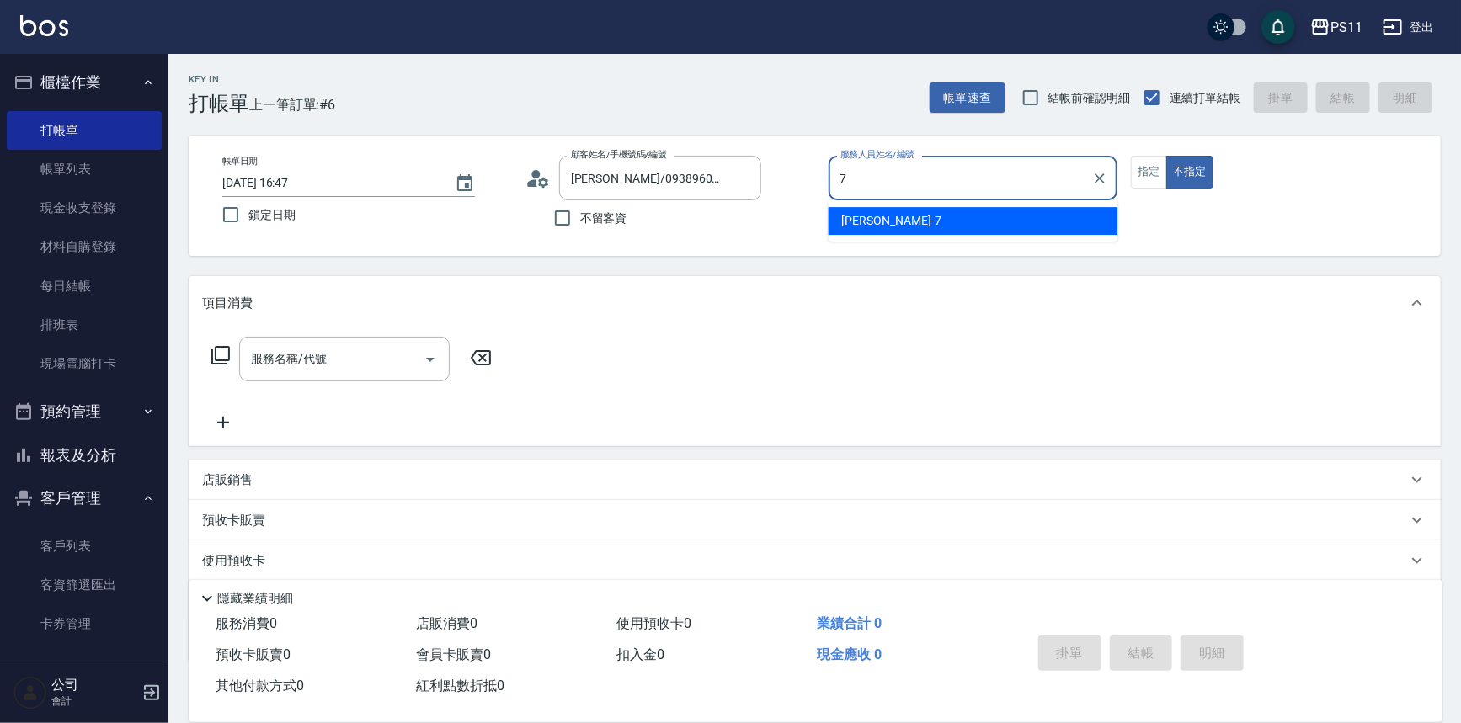
type input "[PERSON_NAME]-7"
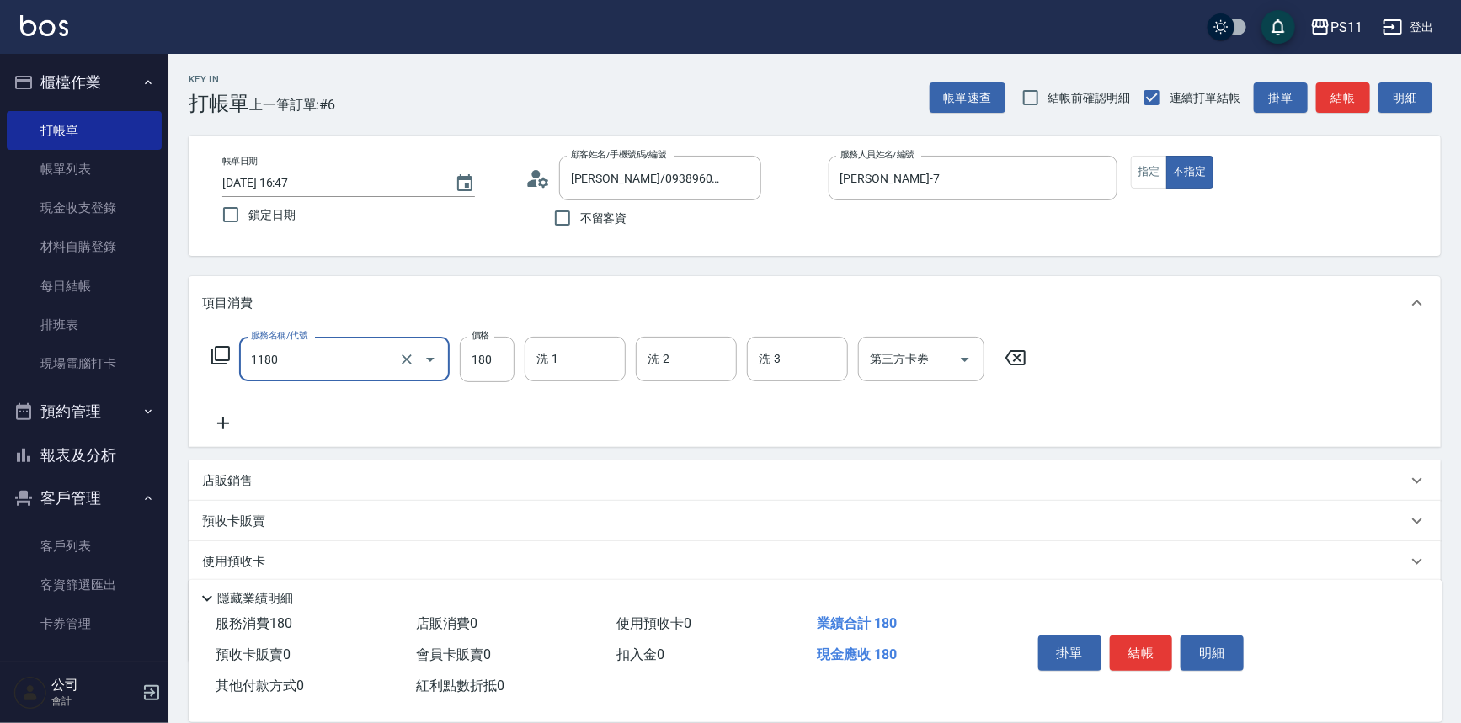
type input "洗髮(洗+剪不指定活動)(1180)"
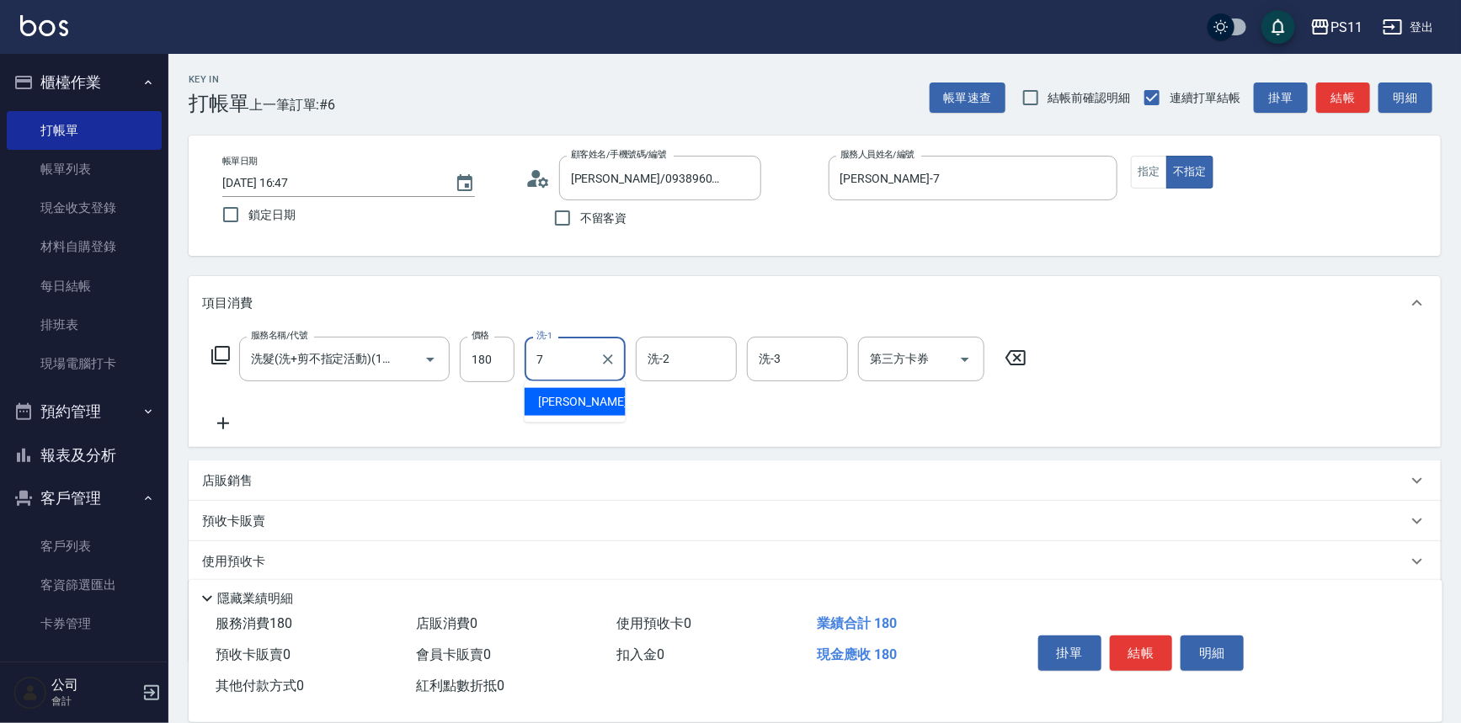
type input "[PERSON_NAME]-7"
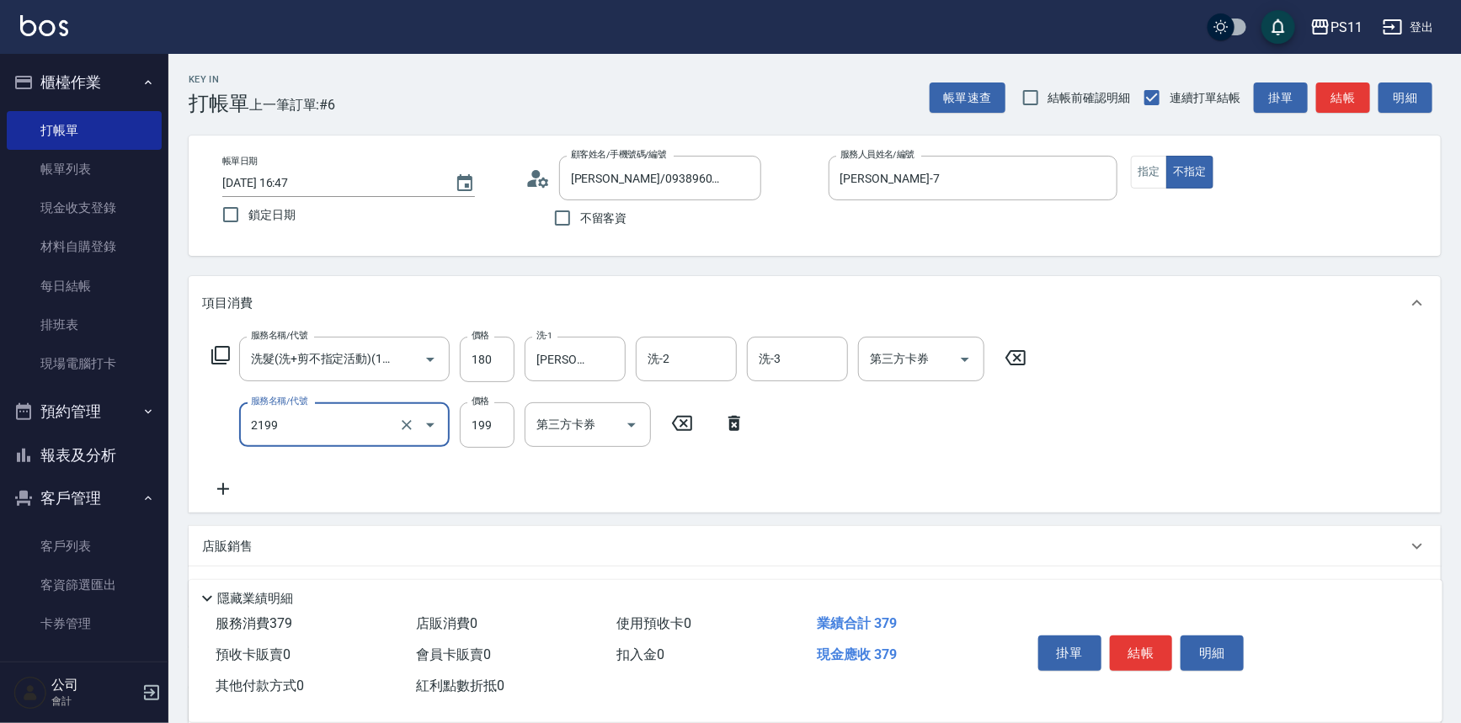
type input "不指定剪髮活動(2199)"
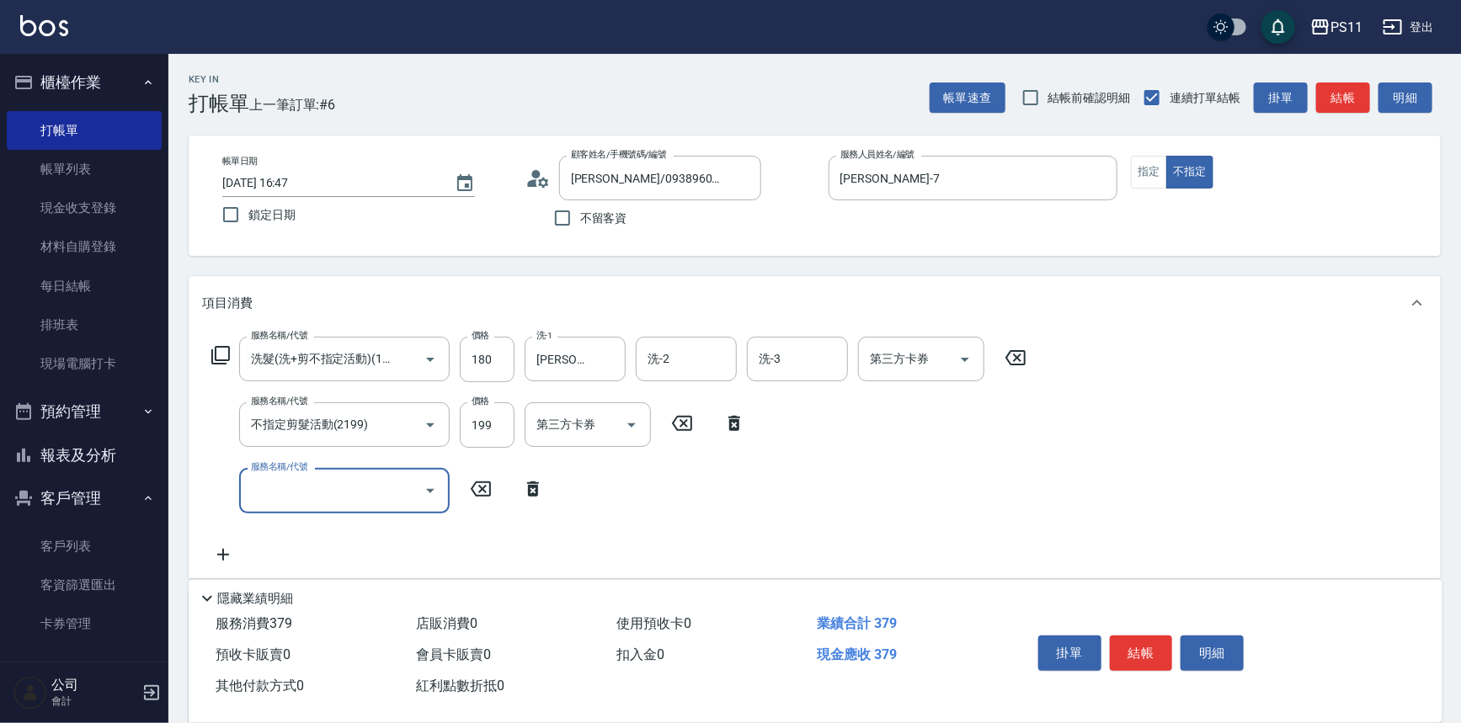
scroll to position [152, 0]
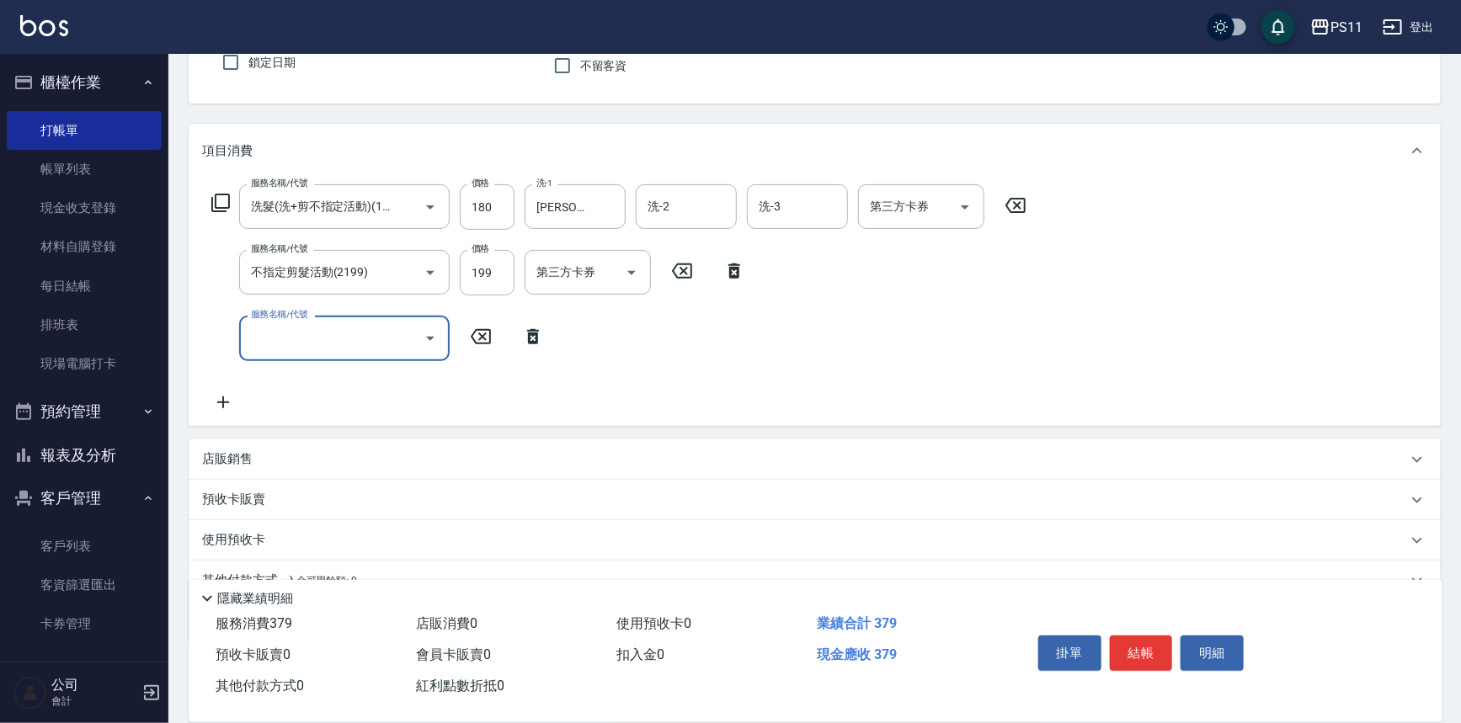
click at [429, 337] on icon "Open" at bounding box center [430, 339] width 8 height 4
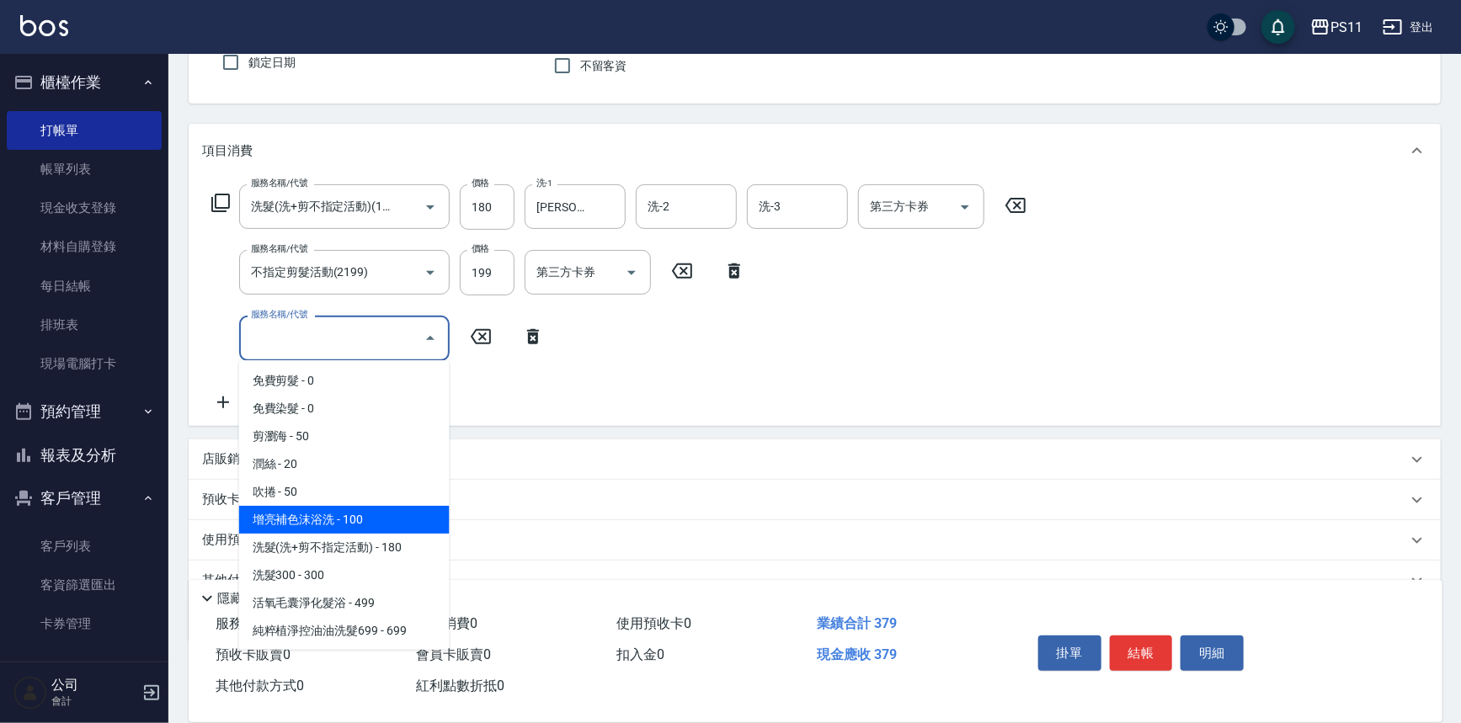
click at [422, 514] on span "增亮補色沫浴洗 - 100" at bounding box center [344, 520] width 210 height 28
type input "增亮補色沫浴洗(1100)"
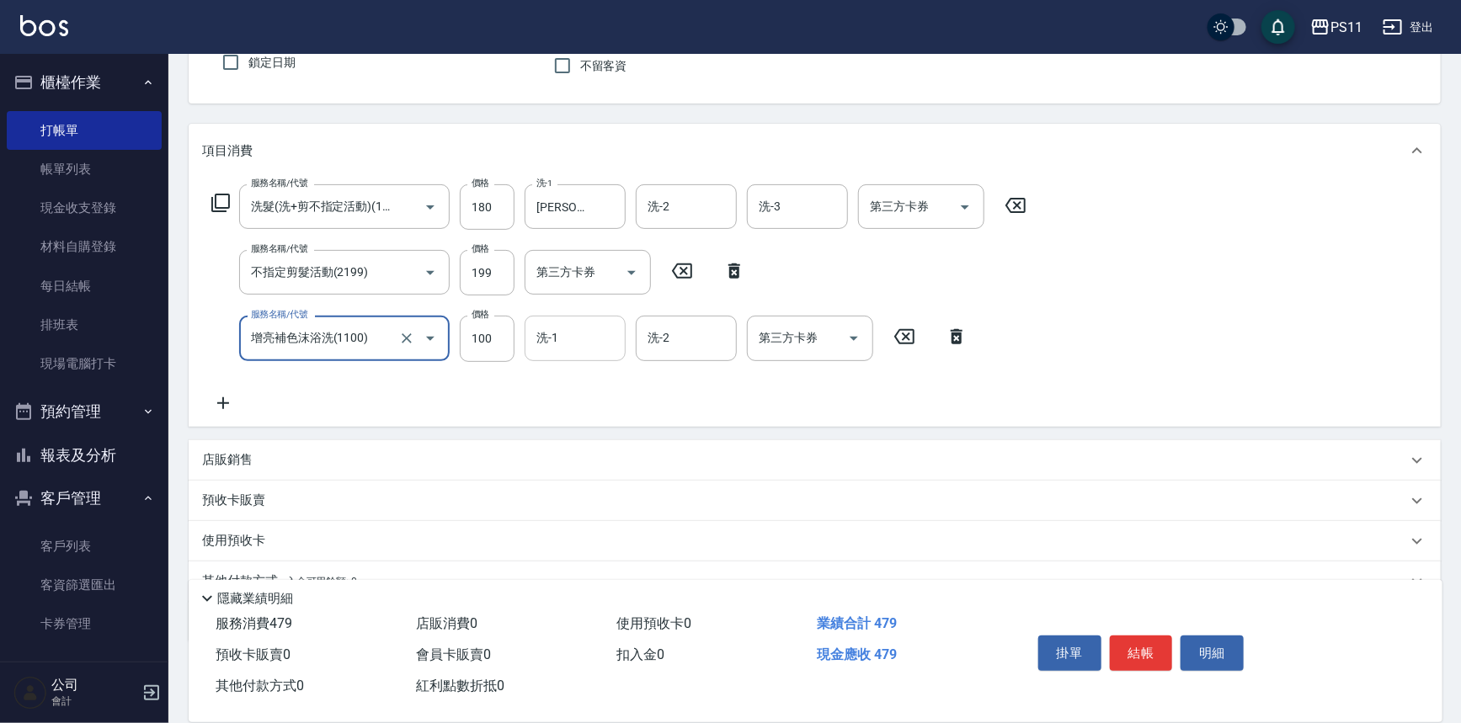
click at [580, 333] on input "洗-1" at bounding box center [575, 337] width 86 height 29
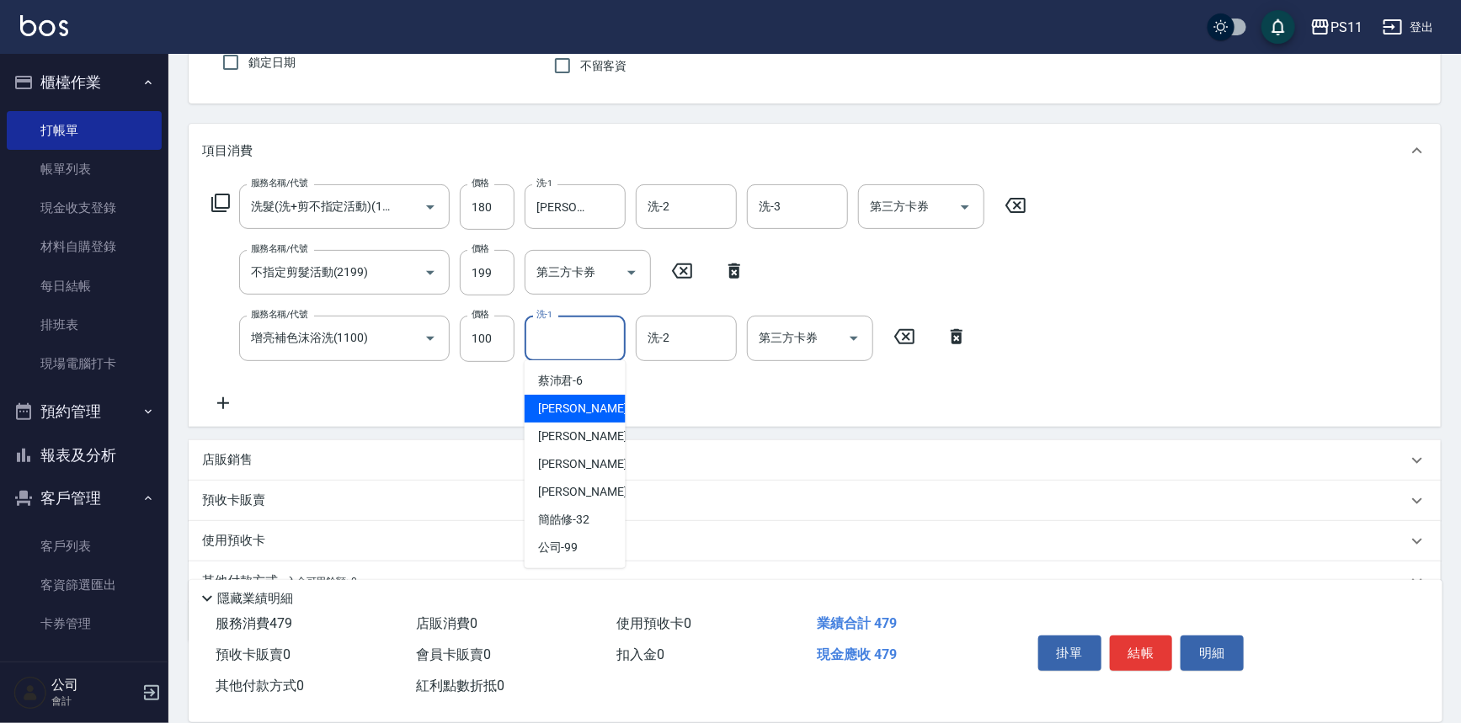
click at [613, 410] on div "[PERSON_NAME]-7" at bounding box center [574, 409] width 101 height 28
type input "[PERSON_NAME]-7"
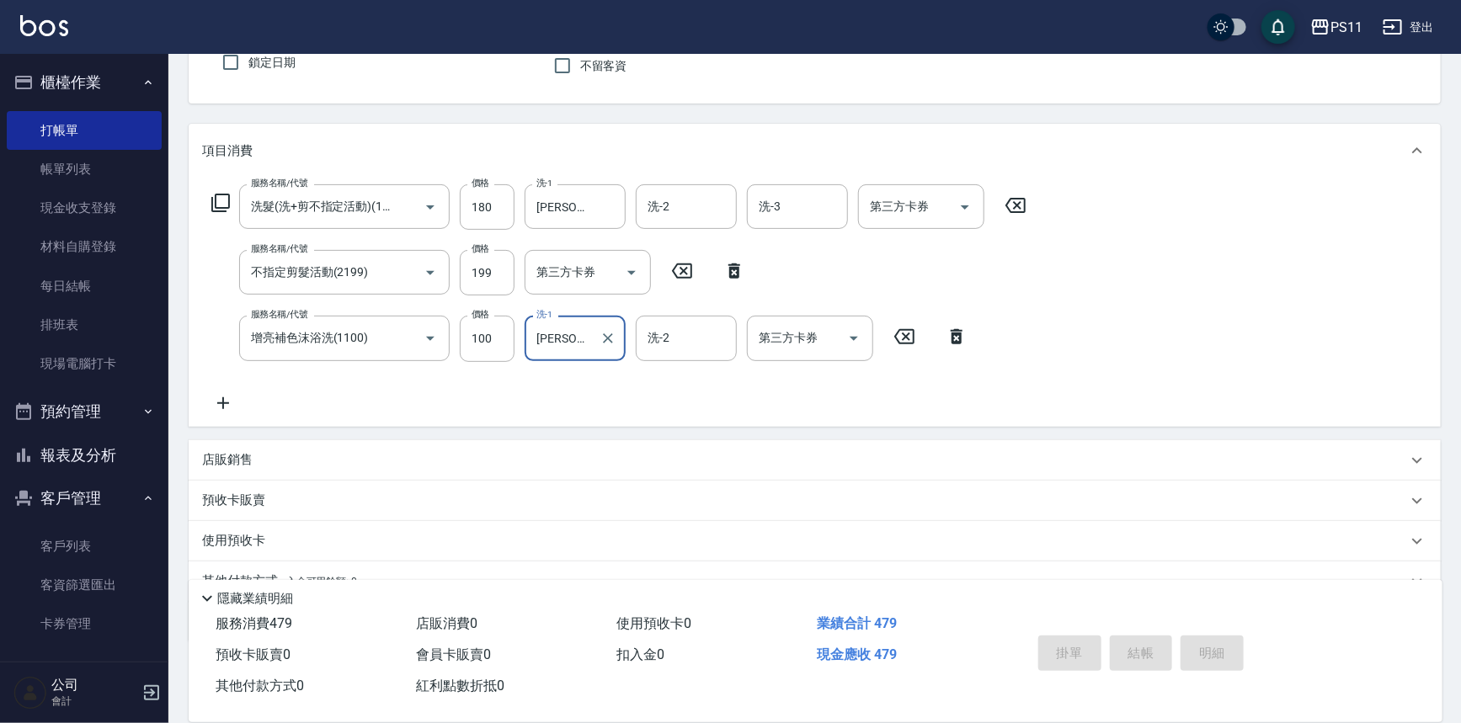
type input "[DATE] 17:15"
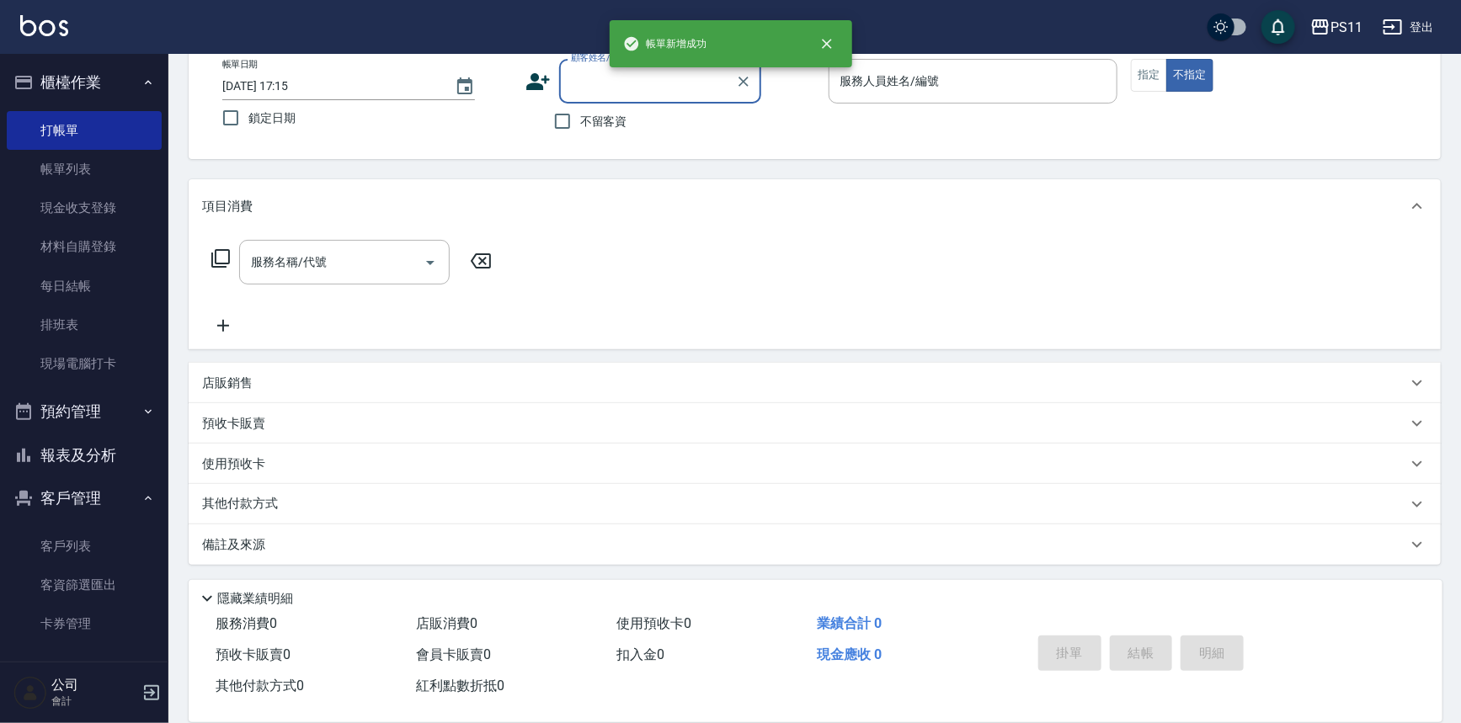
scroll to position [96, 0]
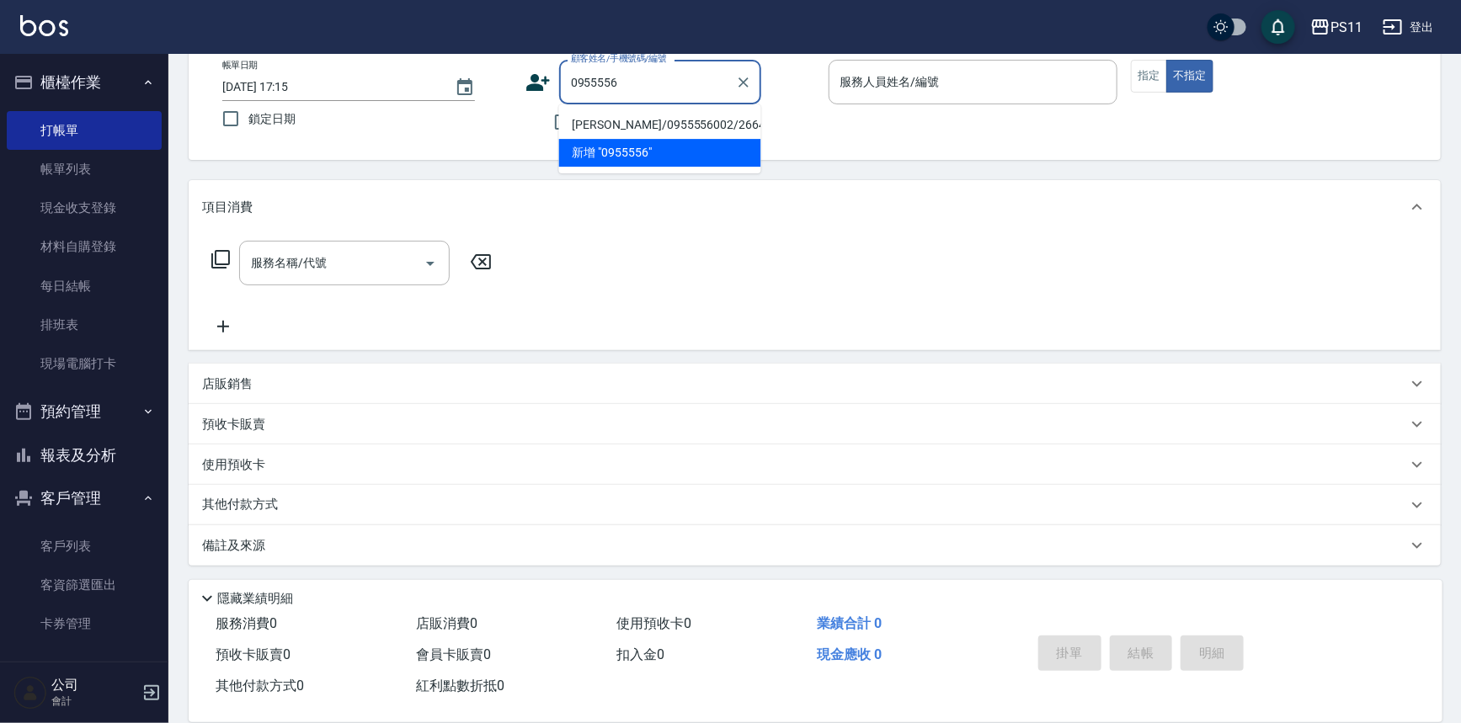
click at [687, 107] on ul "[PERSON_NAME]/0955556002/2664 新增 "0955556"" at bounding box center [660, 138] width 202 height 69
click at [690, 116] on li "[PERSON_NAME]/0955556002/2664" at bounding box center [660, 125] width 202 height 28
type input "[PERSON_NAME]/0955556002/2664"
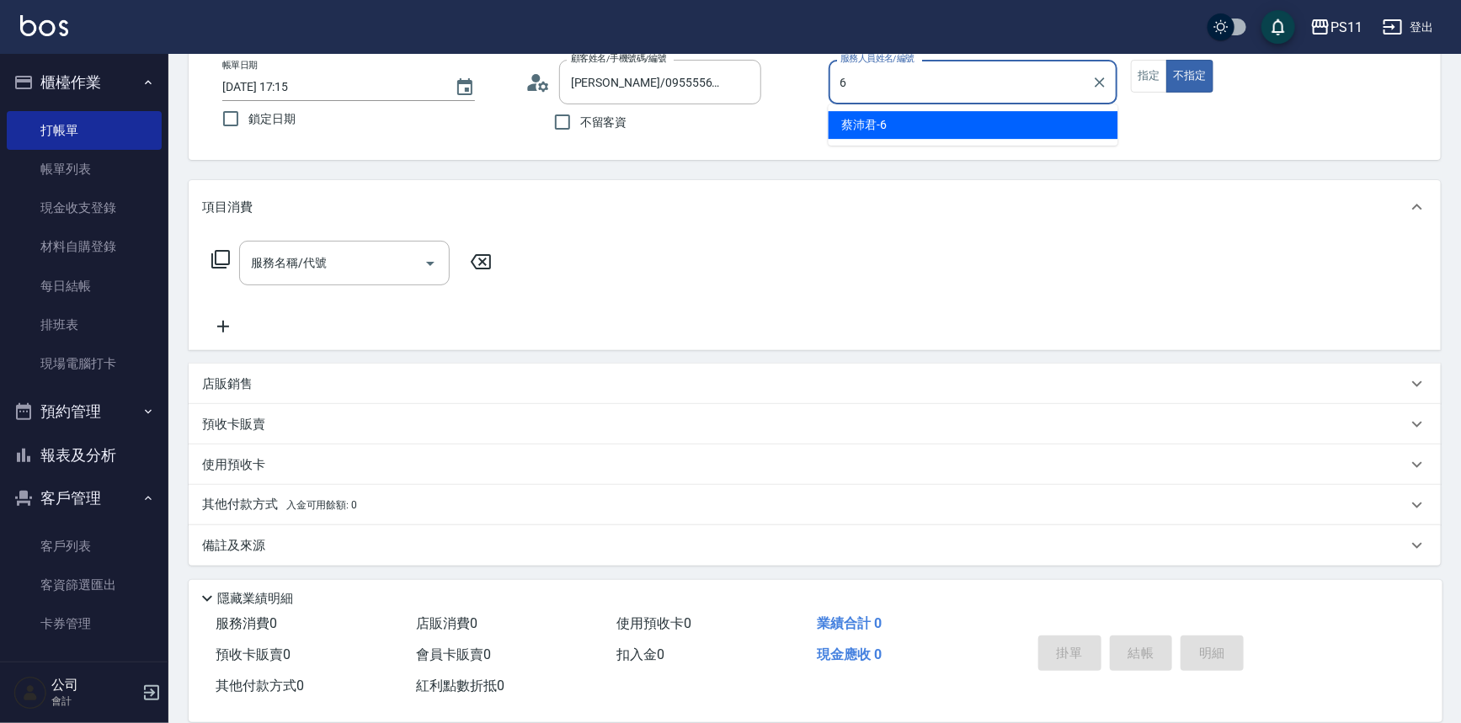
type input "[PERSON_NAME]6"
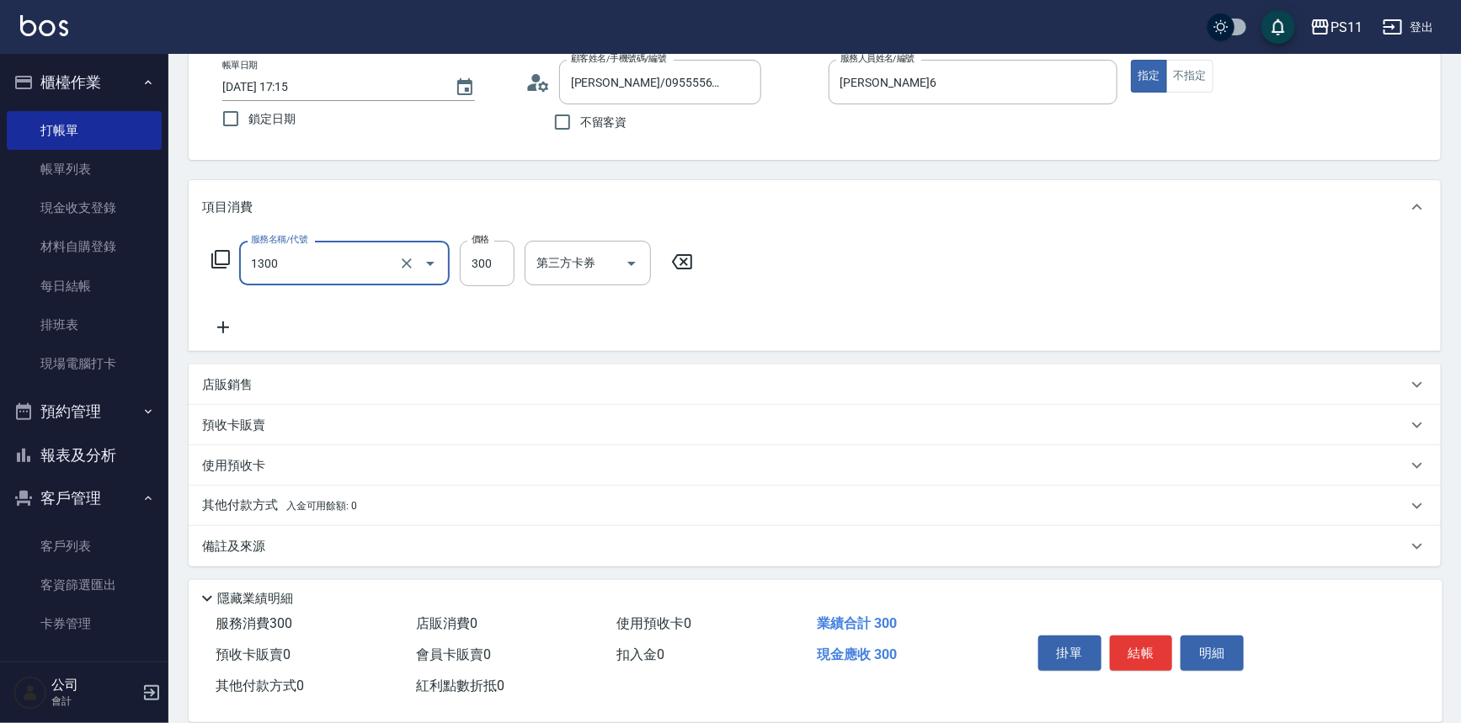
type input "洗髮300(1300)"
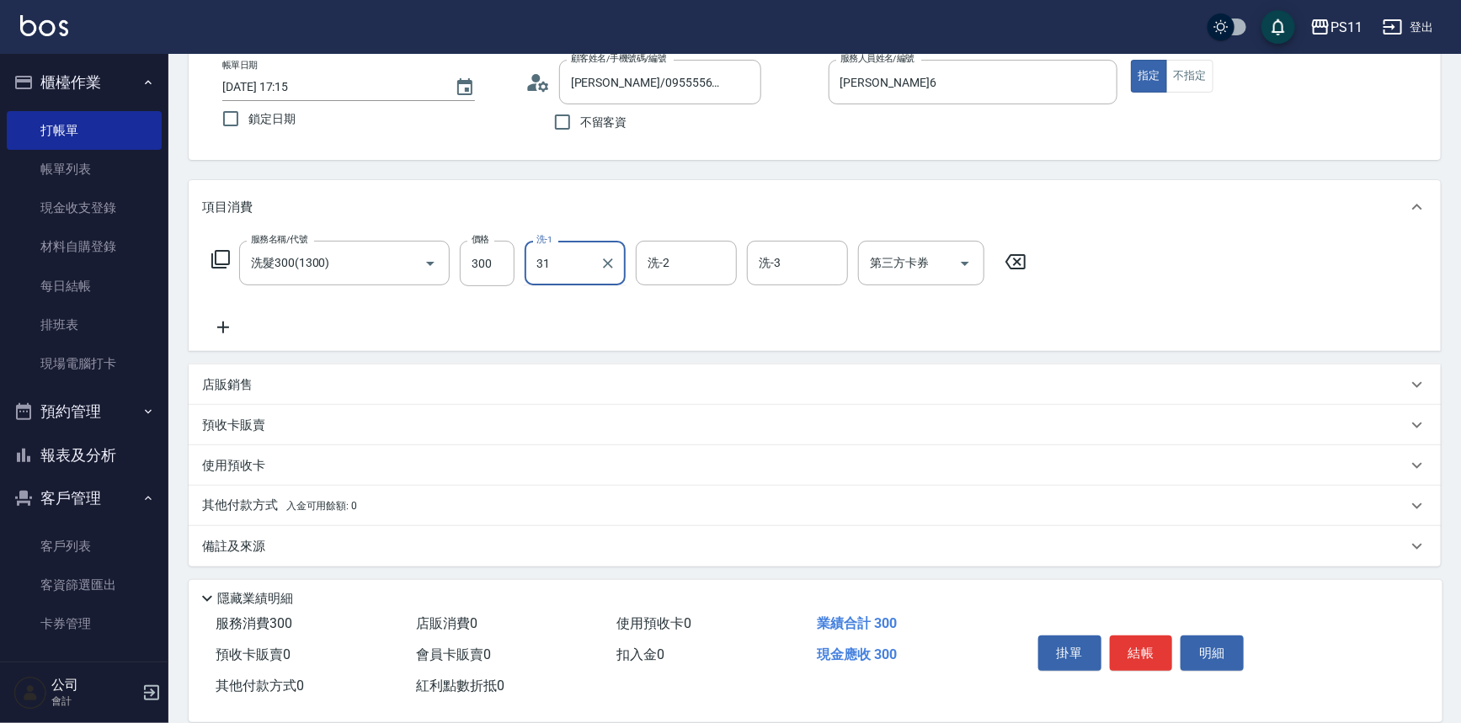
type input "[PERSON_NAME]-31"
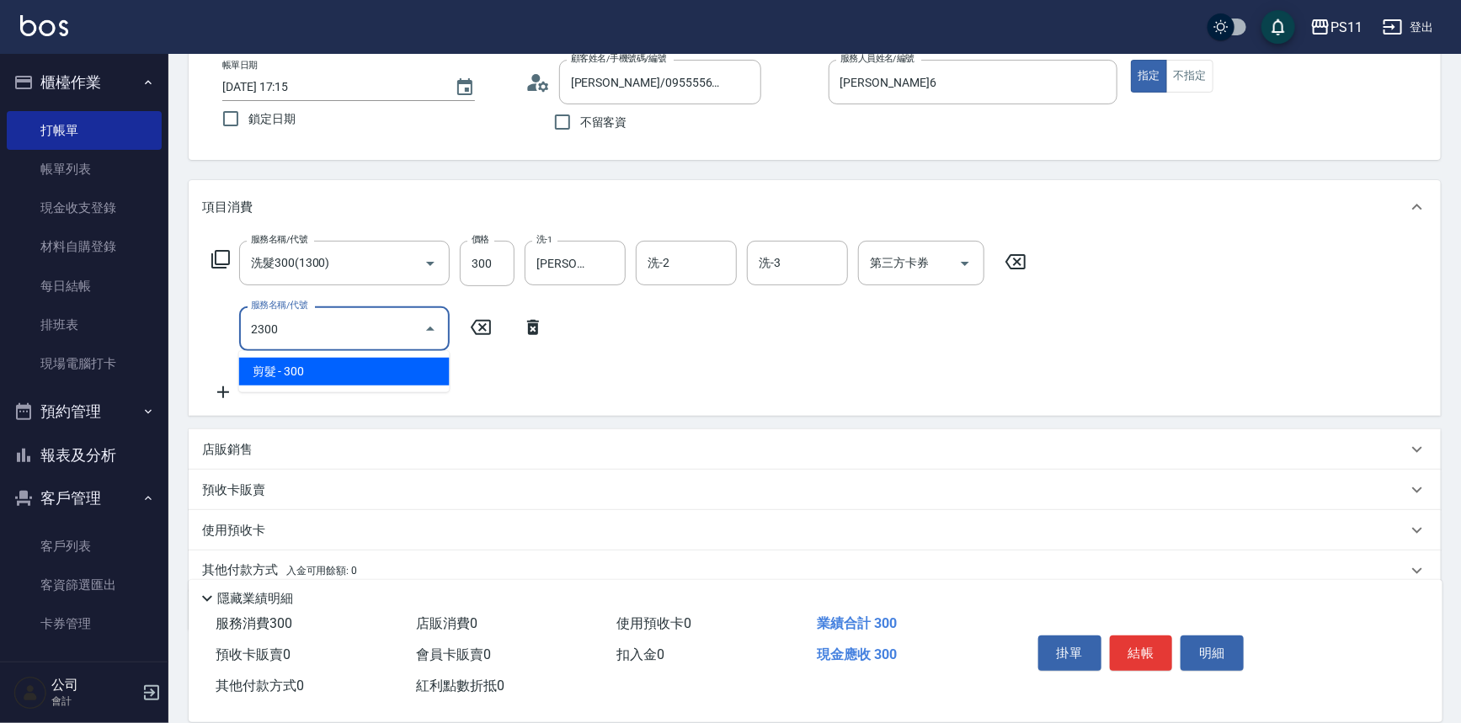
type input "剪髮(2300)"
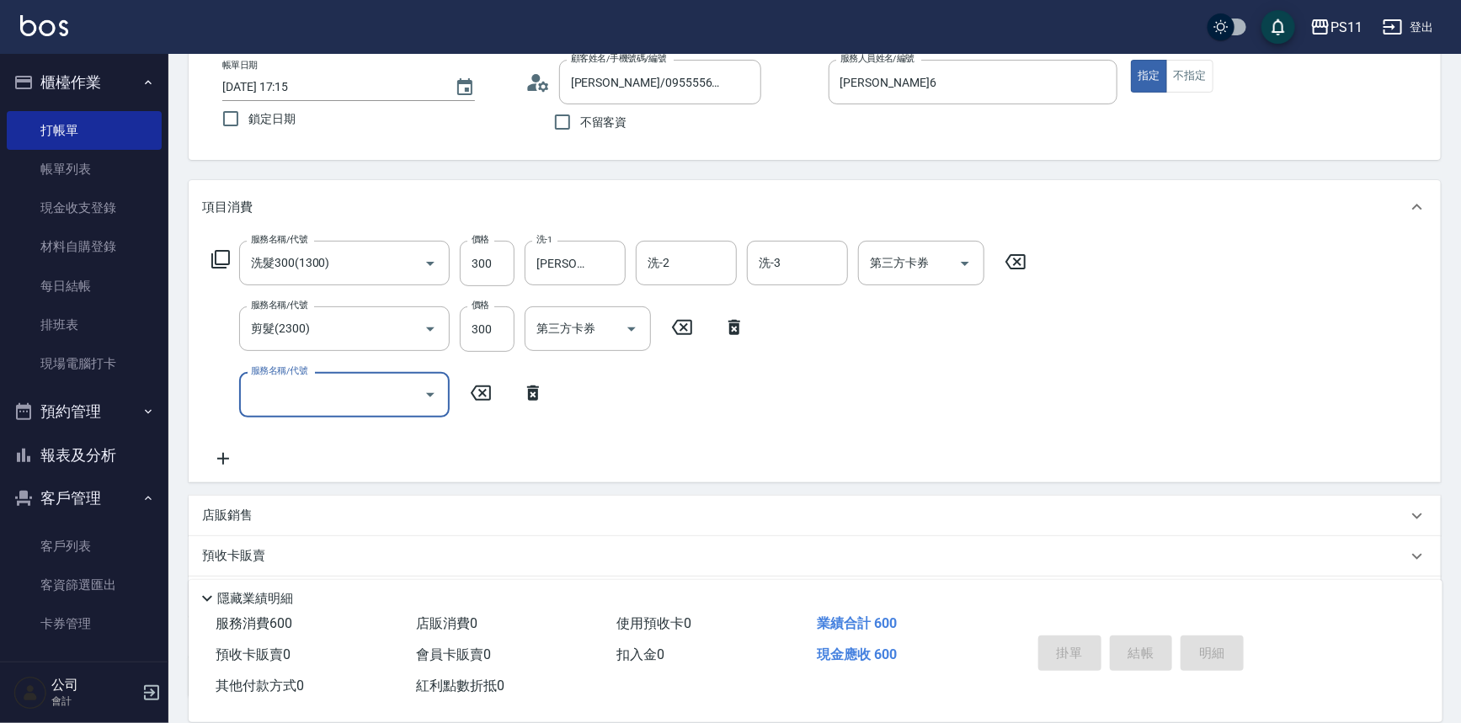
type input "[DATE] 17:22"
